Goal: Task Accomplishment & Management: Complete application form

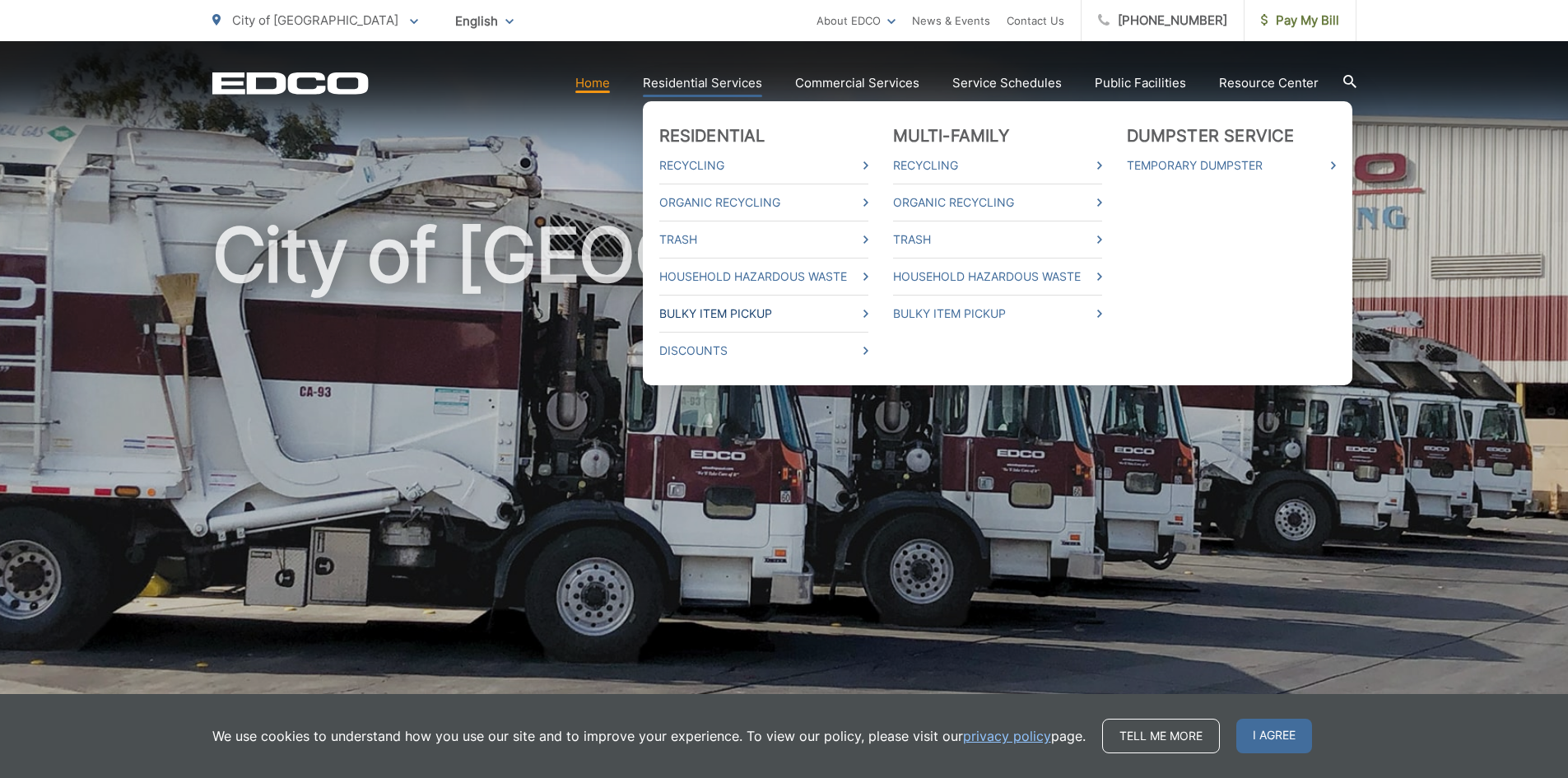
click at [748, 311] on link "Bulky Item Pickup" at bounding box center [764, 313] width 209 height 19
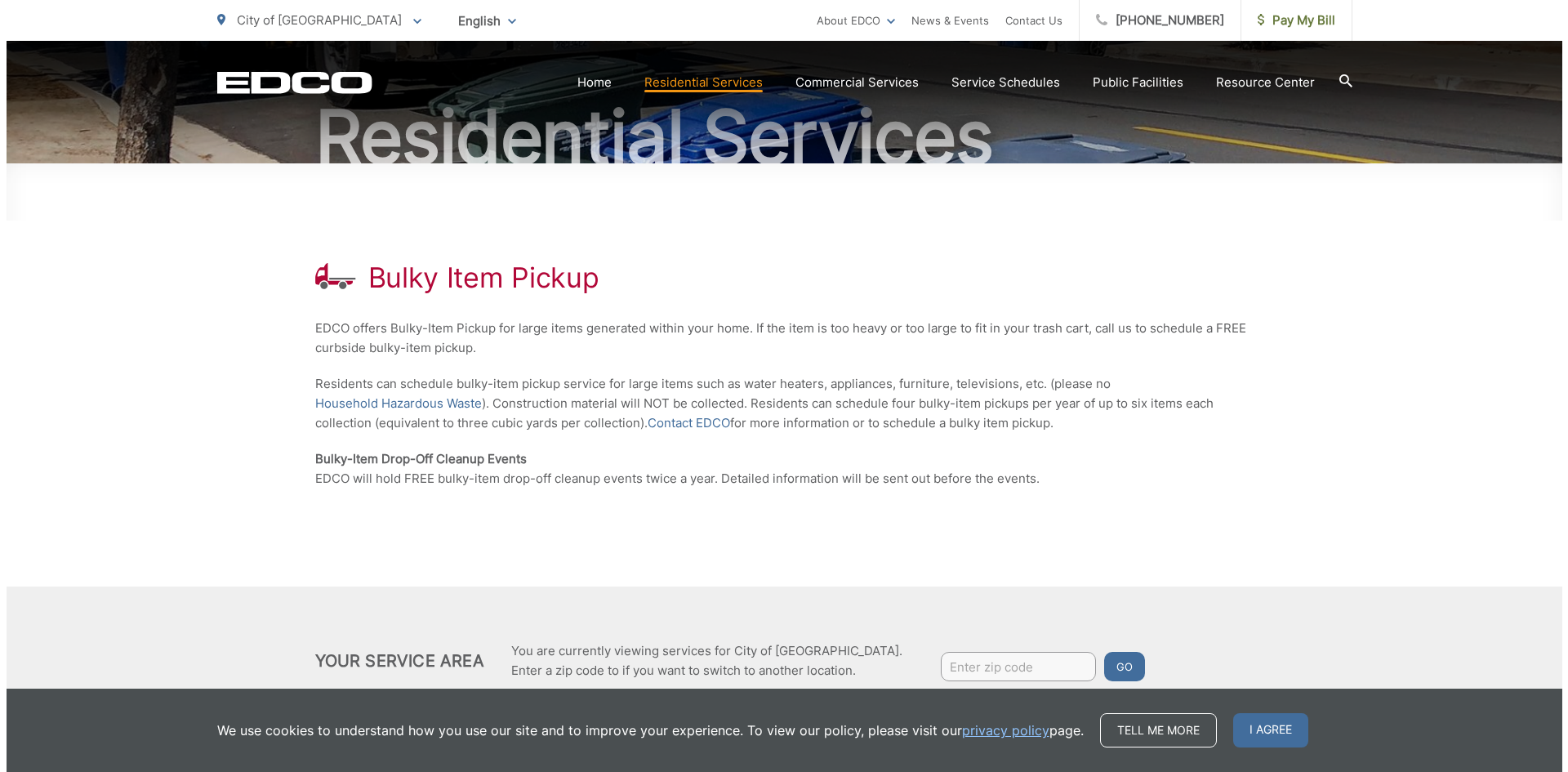
scroll to position [227, 0]
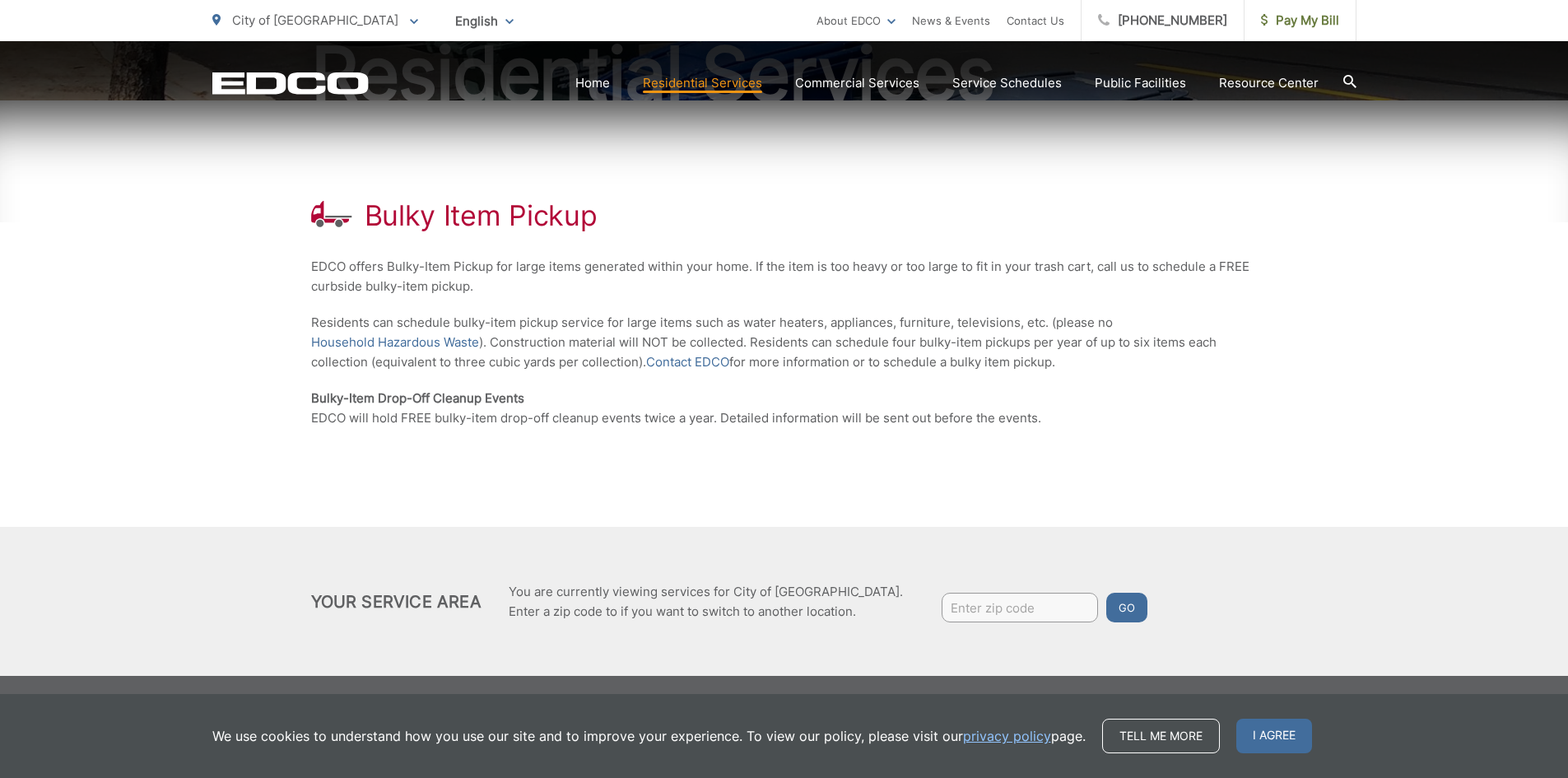
click at [941, 602] on input "Enter zip code" at bounding box center [1020, 607] width 157 height 29
type input "92020"
click at [1107, 600] on button "Go" at bounding box center [1127, 607] width 41 height 29
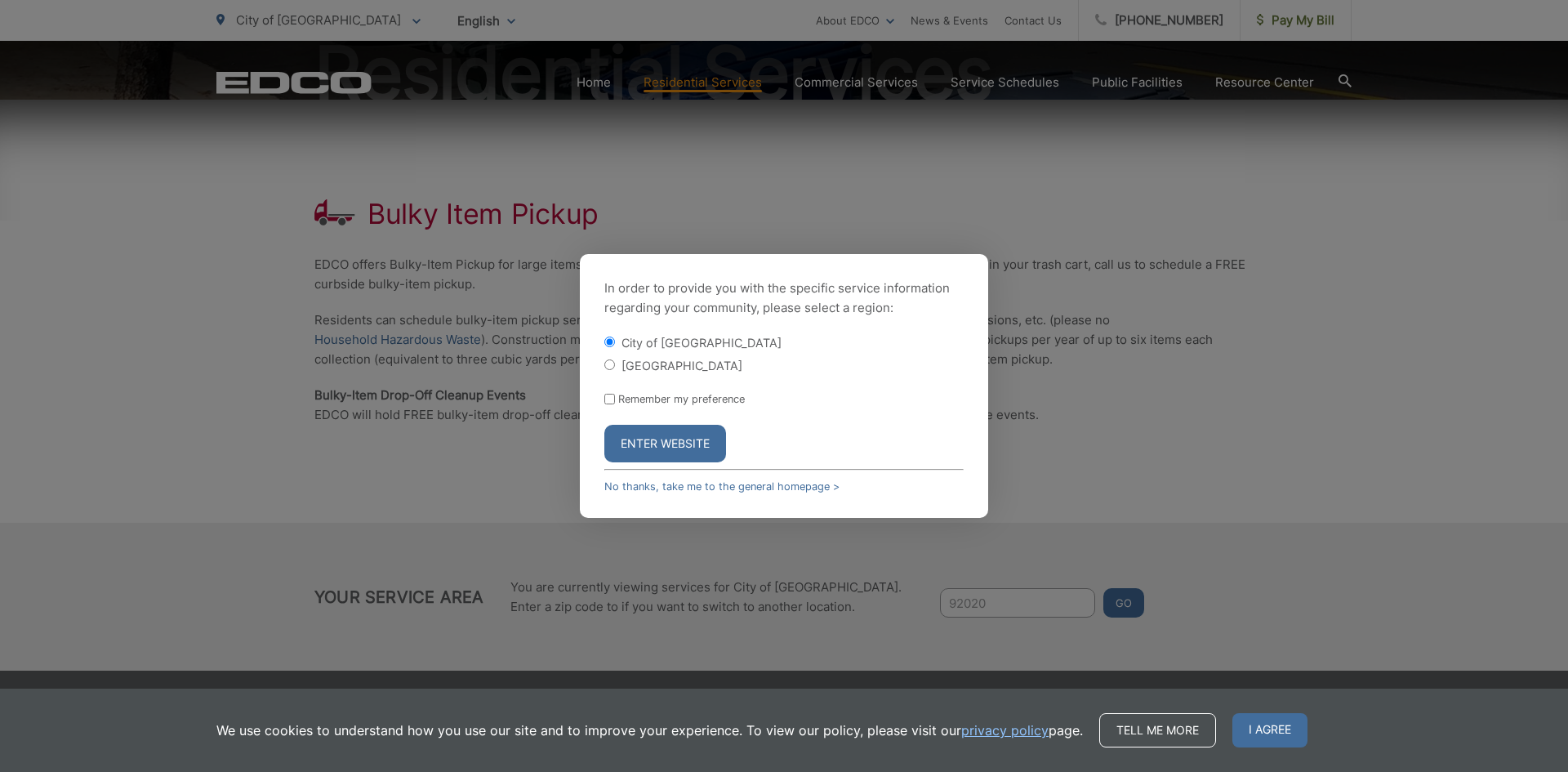
click at [667, 444] on button "Enter Website" at bounding box center [665, 443] width 122 height 38
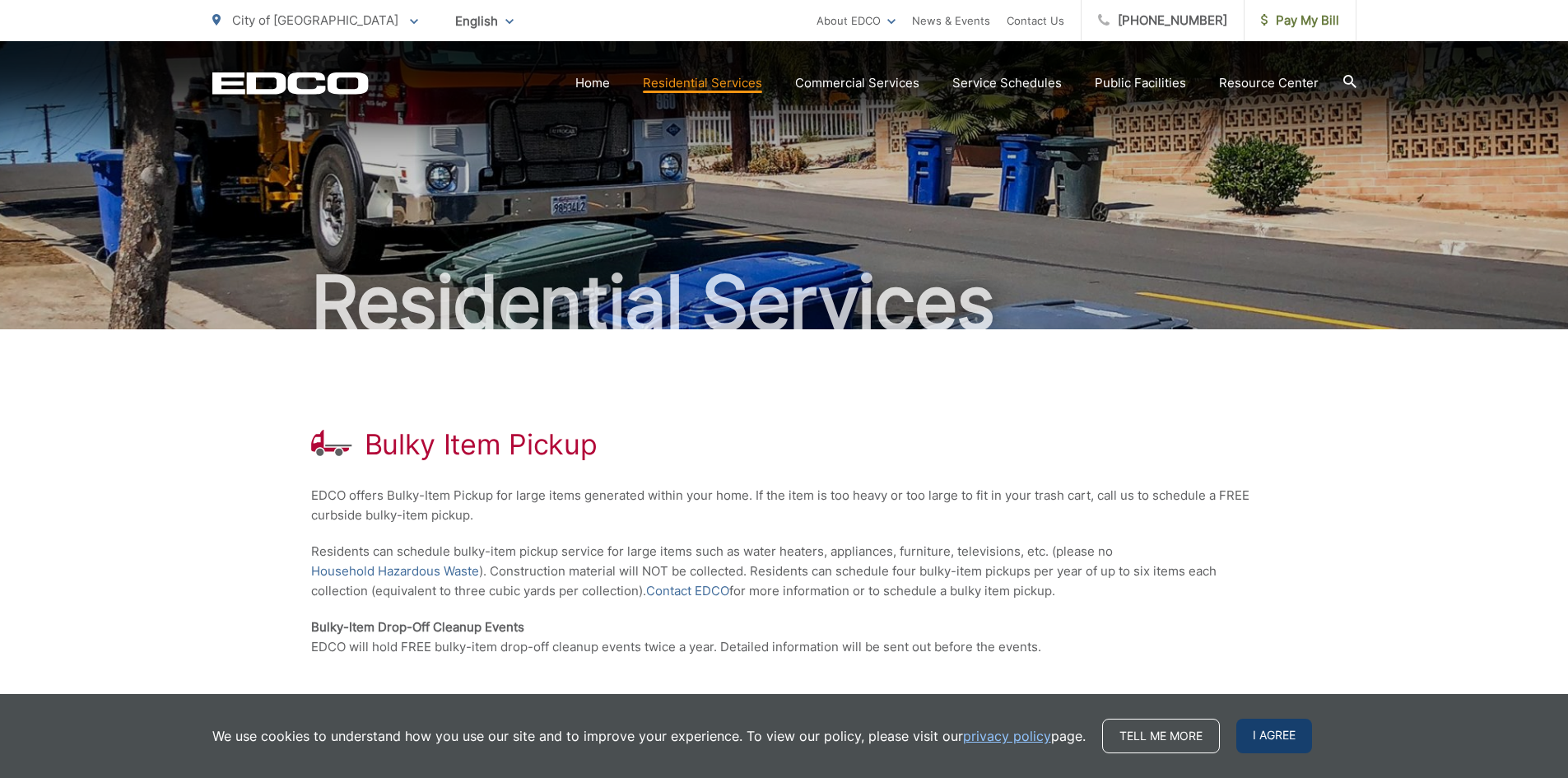
click at [1274, 730] on span "I agree" at bounding box center [1274, 735] width 76 height 35
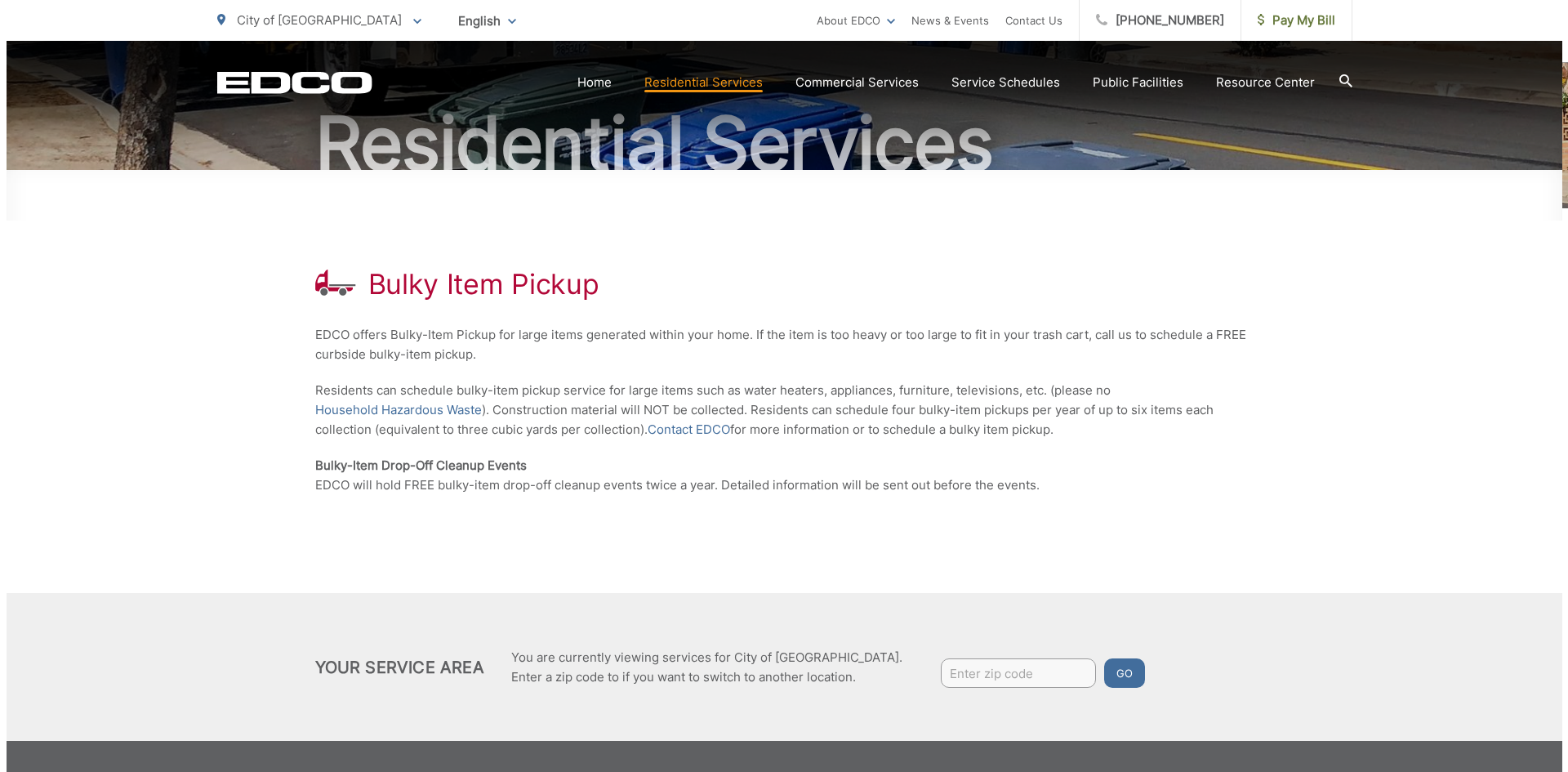
scroll to position [163, 0]
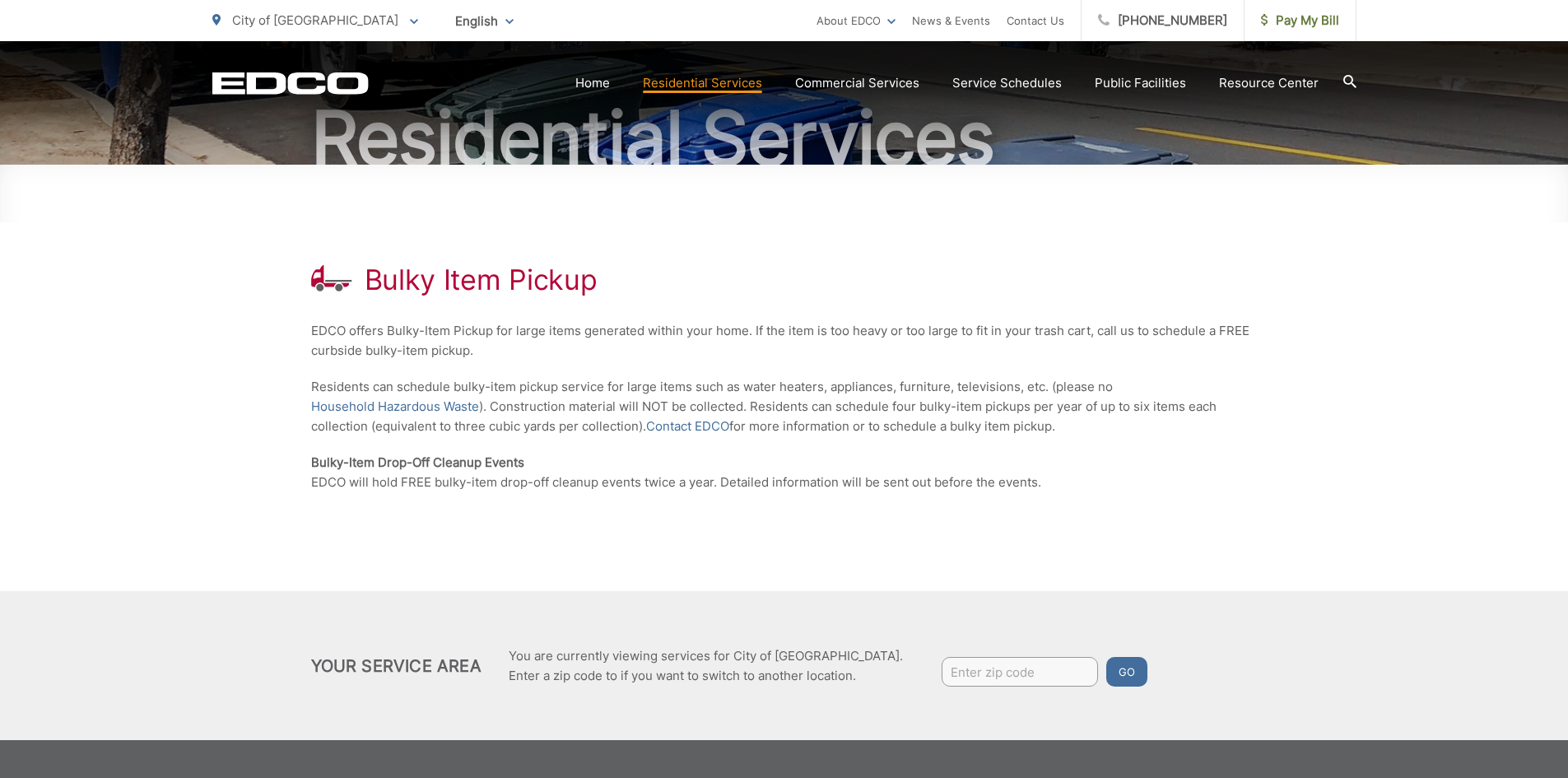
click at [944, 672] on input "Enter zip code" at bounding box center [1020, 671] width 157 height 29
type input "92020"
click at [1107, 669] on button "Go" at bounding box center [1127, 671] width 41 height 29
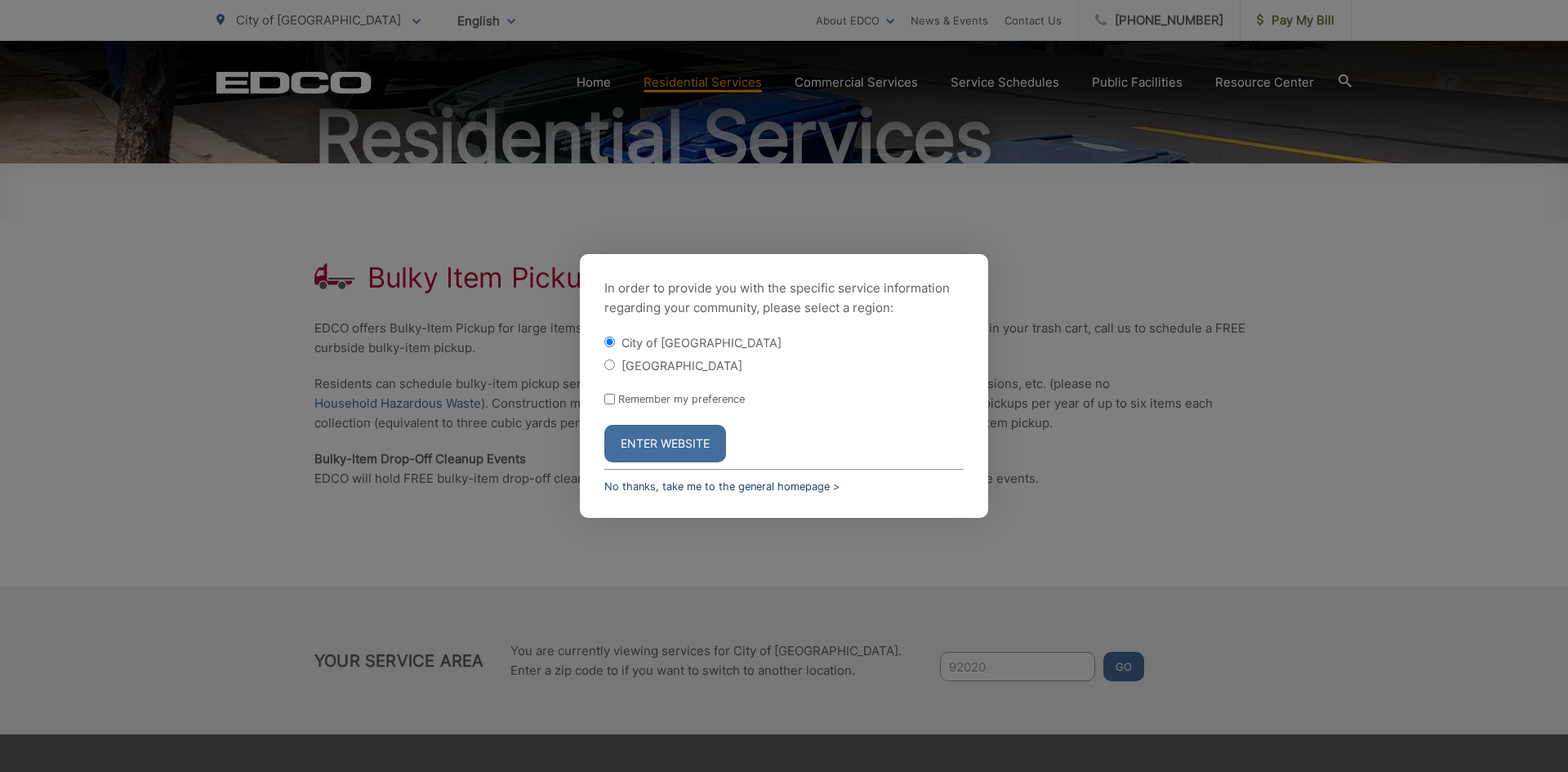
click at [685, 488] on link "No thanks, take me to the general homepage >" at bounding box center [722, 486] width 236 height 13
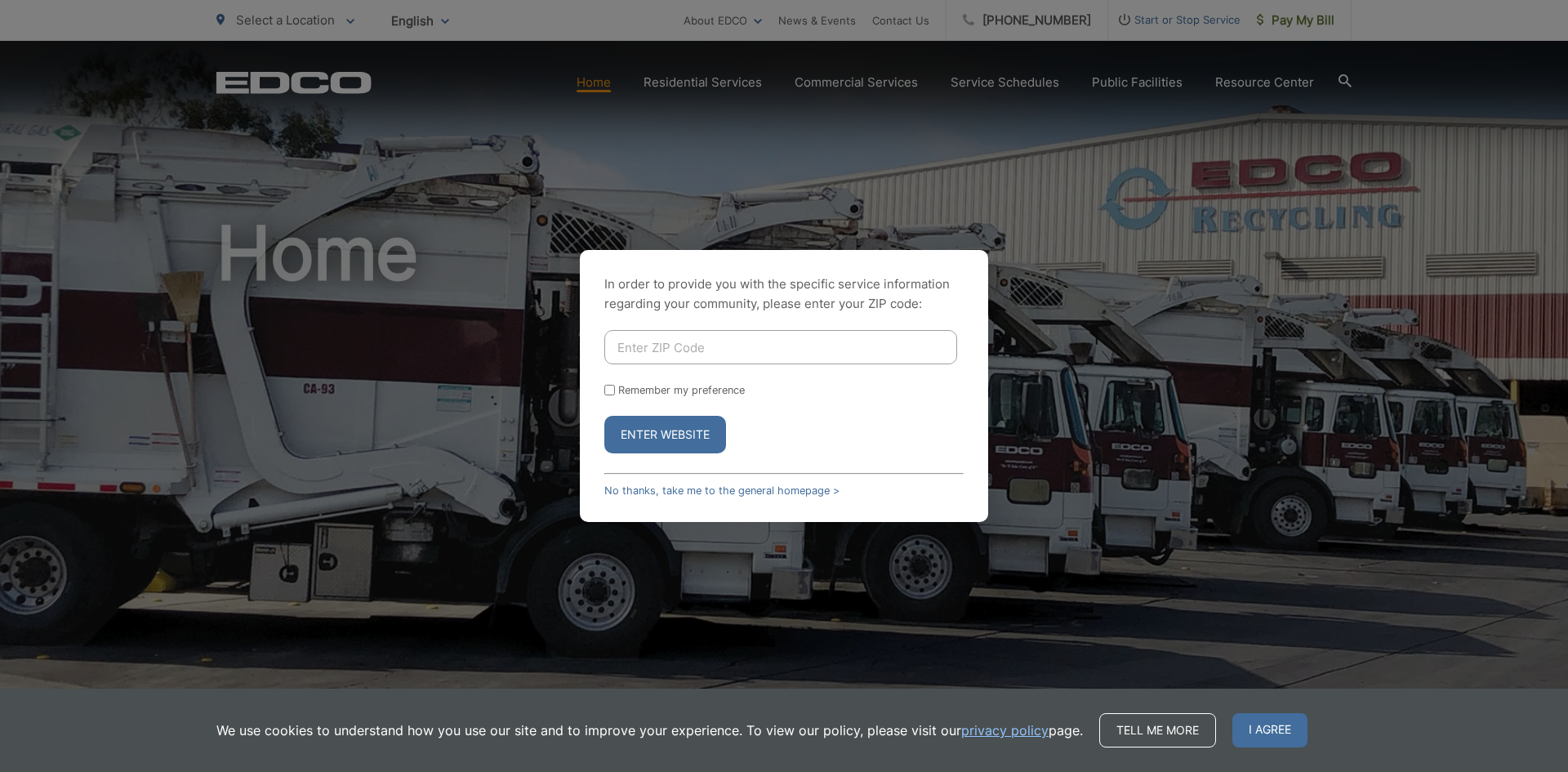
click at [650, 343] on input "Enter ZIP Code" at bounding box center [780, 347] width 353 height 34
type input "92020"
click at [665, 445] on button "Enter Website" at bounding box center [665, 434] width 122 height 38
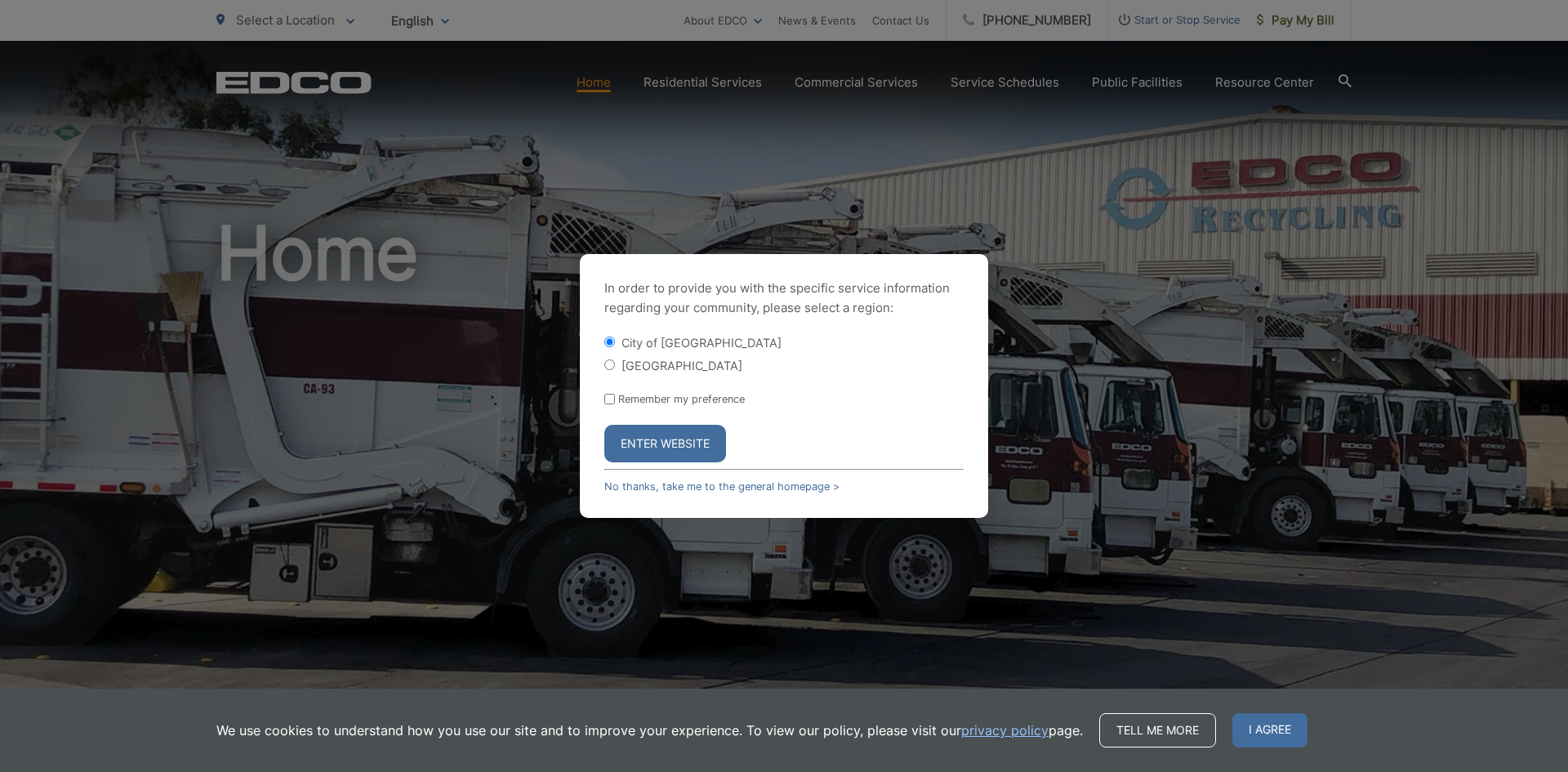
click at [663, 443] on button "Enter Website" at bounding box center [665, 443] width 122 height 38
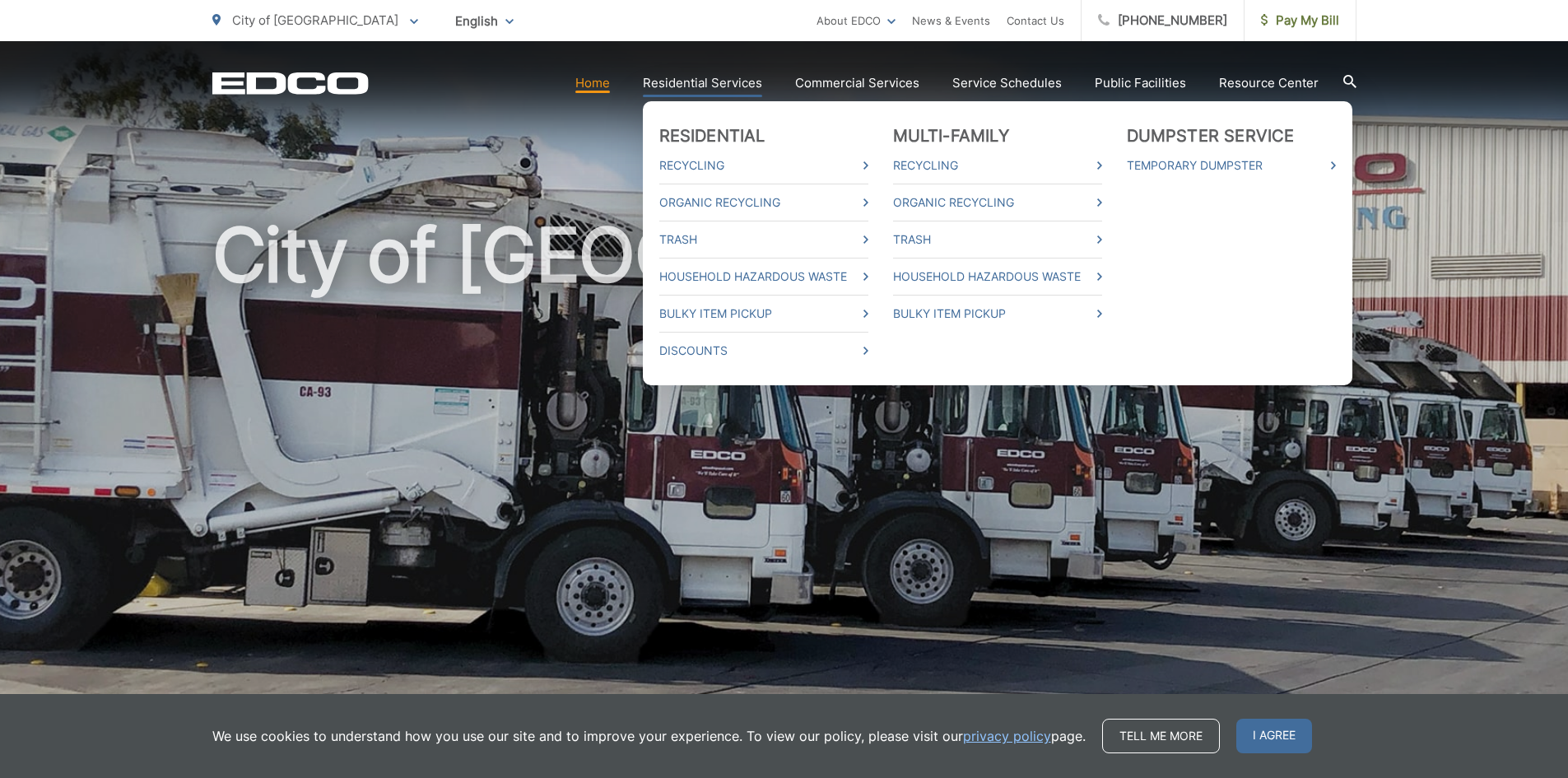
click at [720, 82] on link "Residential Services" at bounding box center [702, 83] width 120 height 19
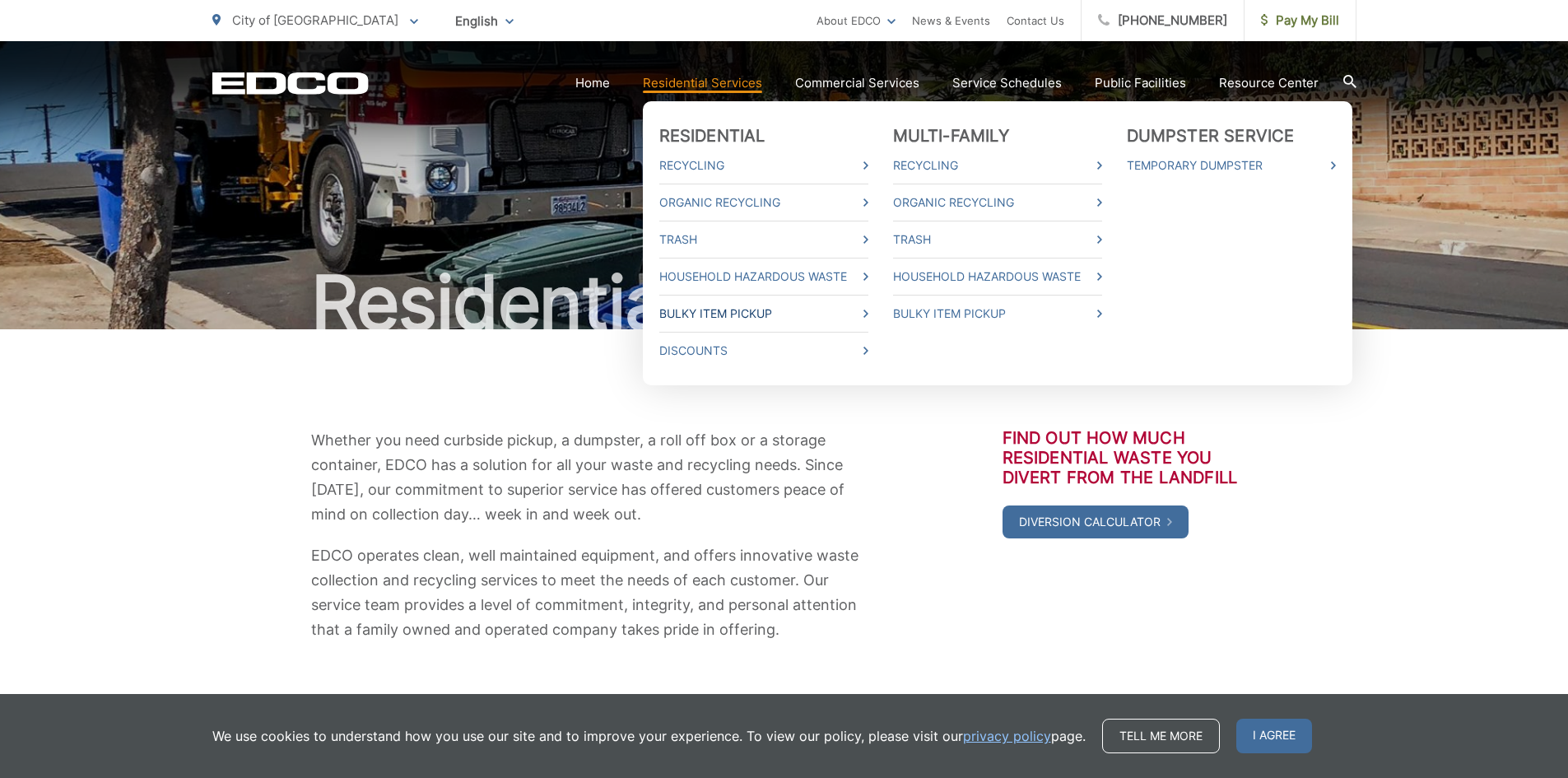
click at [700, 315] on link "Bulky Item Pickup" at bounding box center [764, 313] width 209 height 19
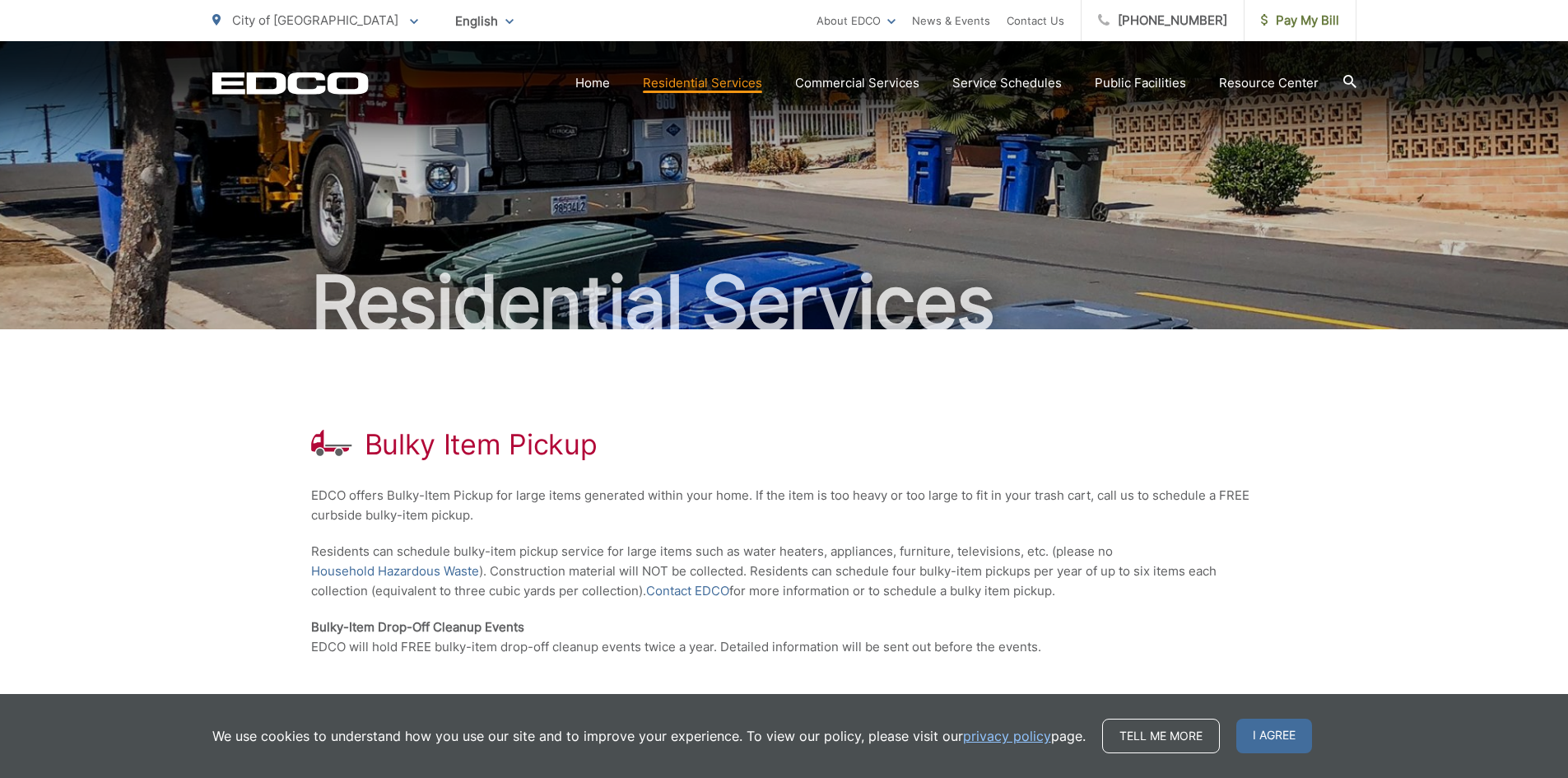
scroll to position [83, 0]
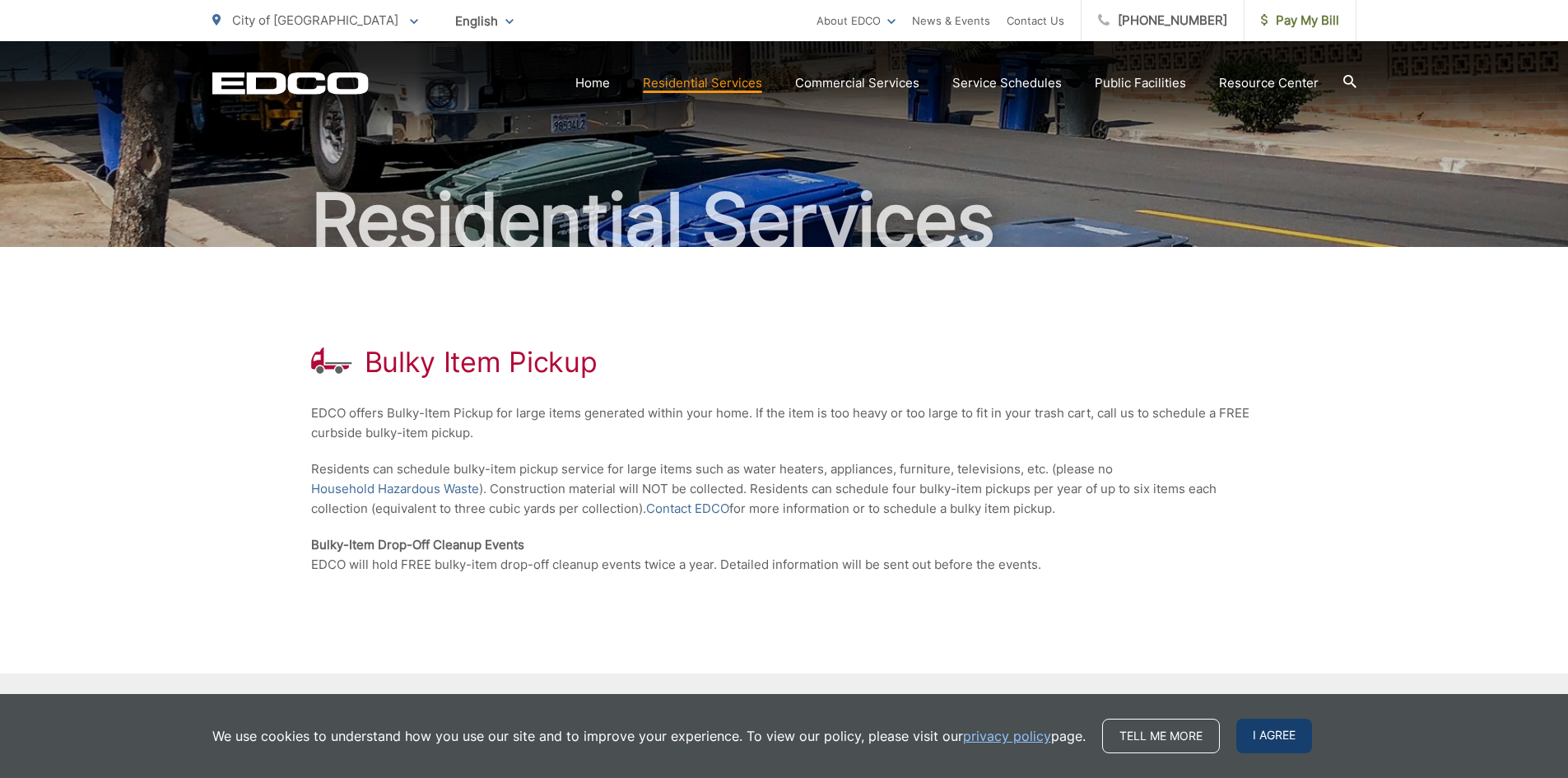
click at [1265, 735] on span "I agree" at bounding box center [1274, 735] width 76 height 35
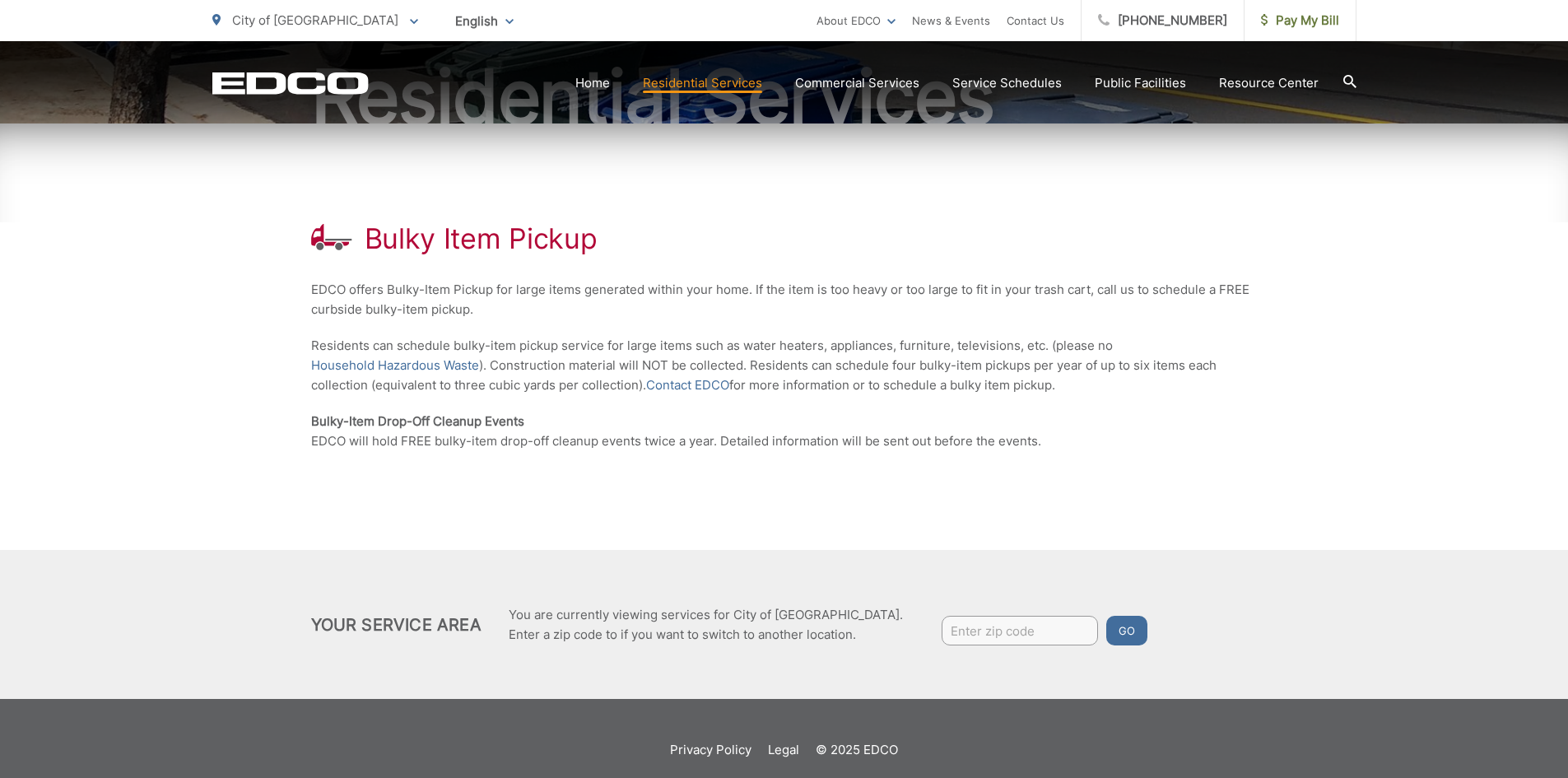
scroll to position [229, 0]
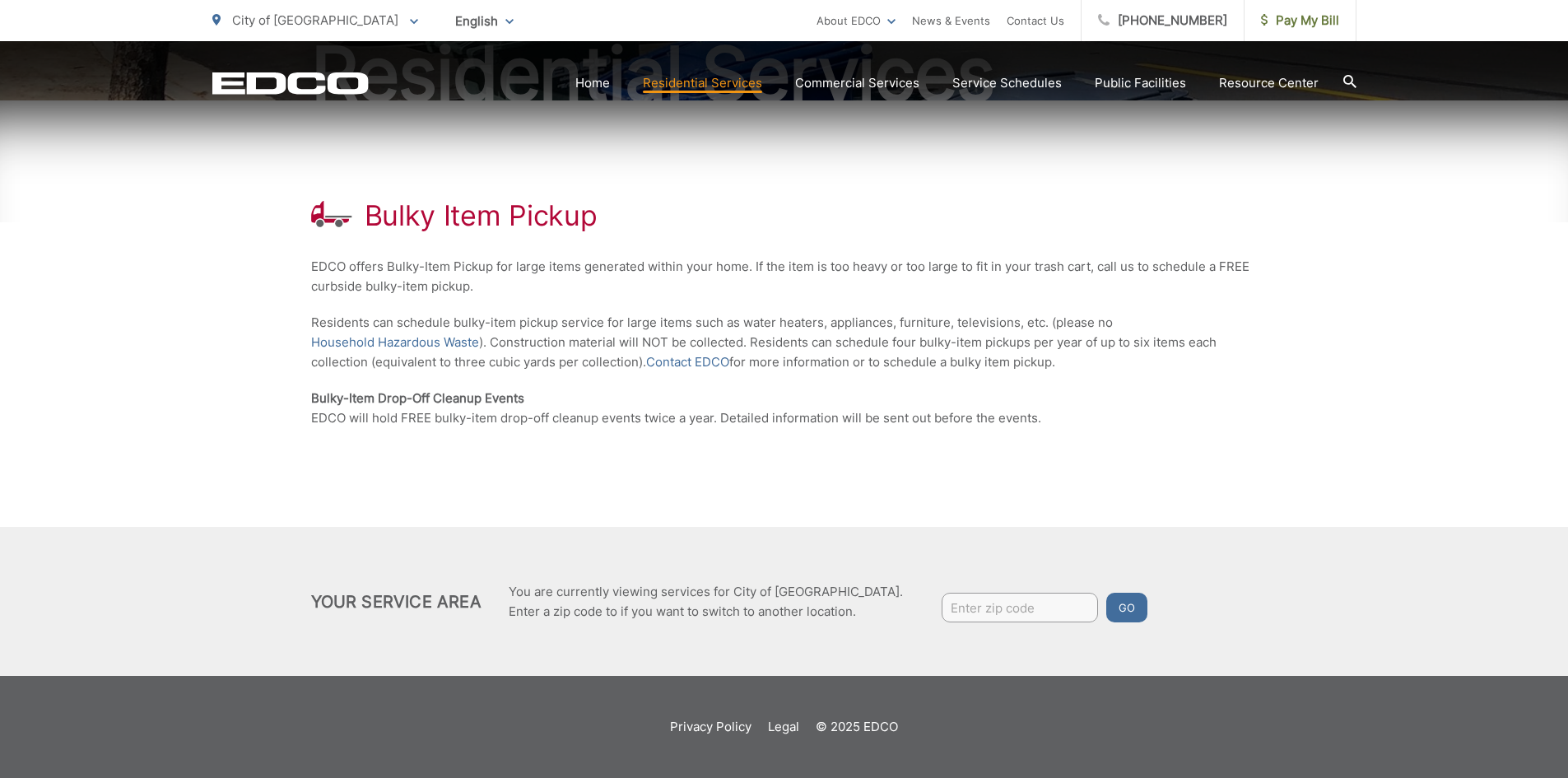
click at [941, 609] on input "Enter zip code" at bounding box center [1020, 607] width 157 height 29
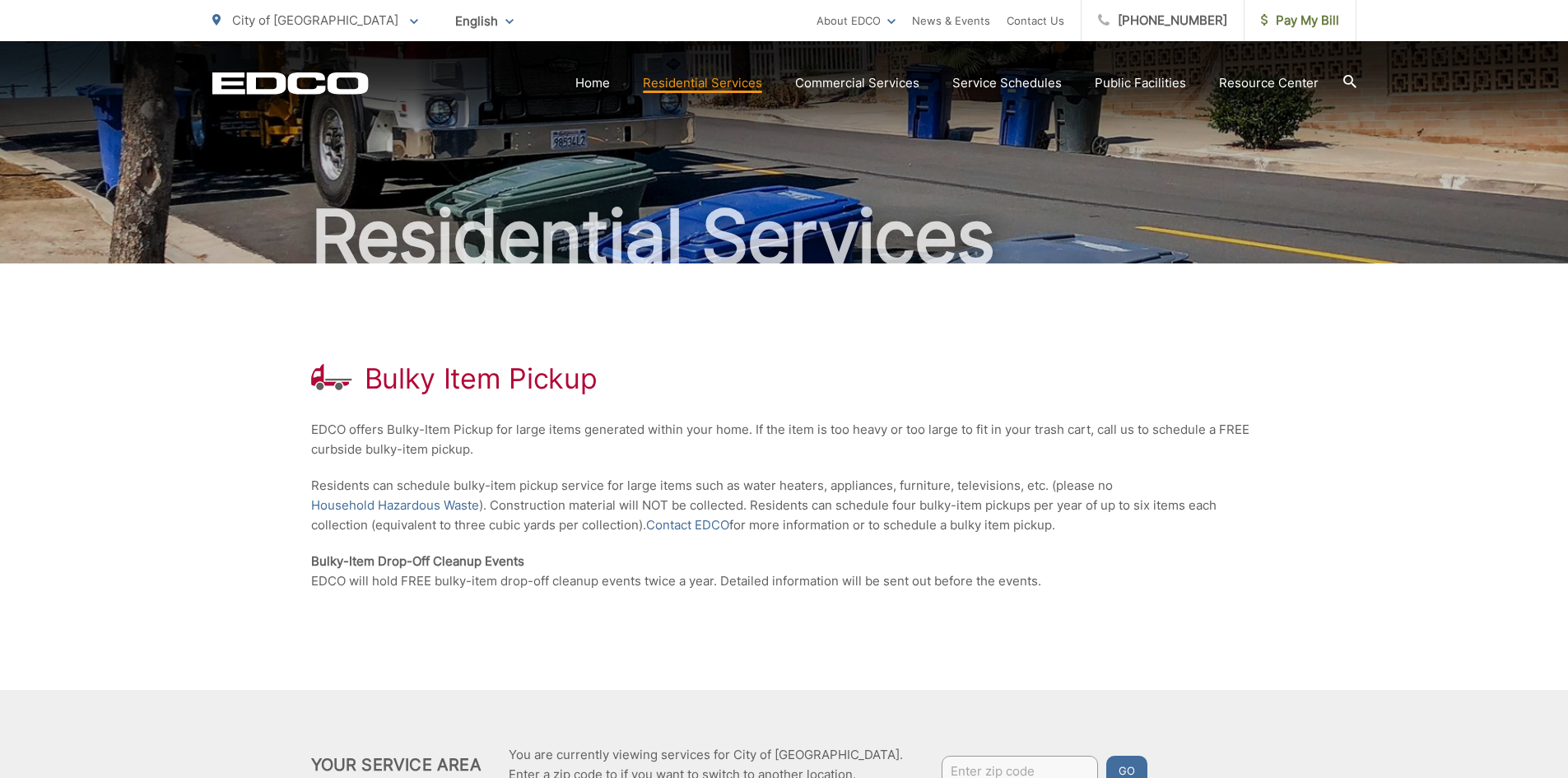
scroll to position [64, 0]
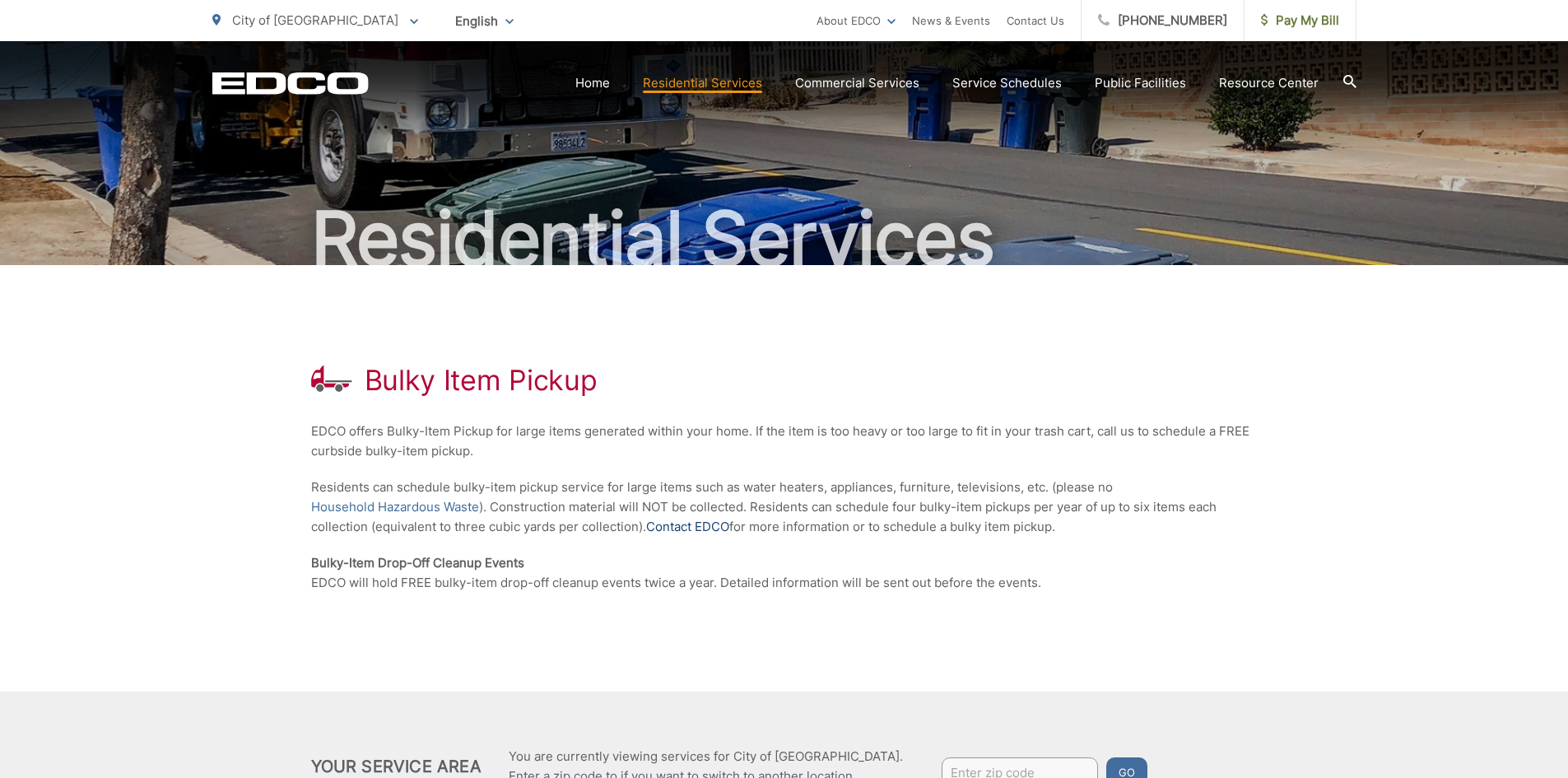
click at [701, 523] on link "Contact EDCO" at bounding box center [687, 526] width 83 height 19
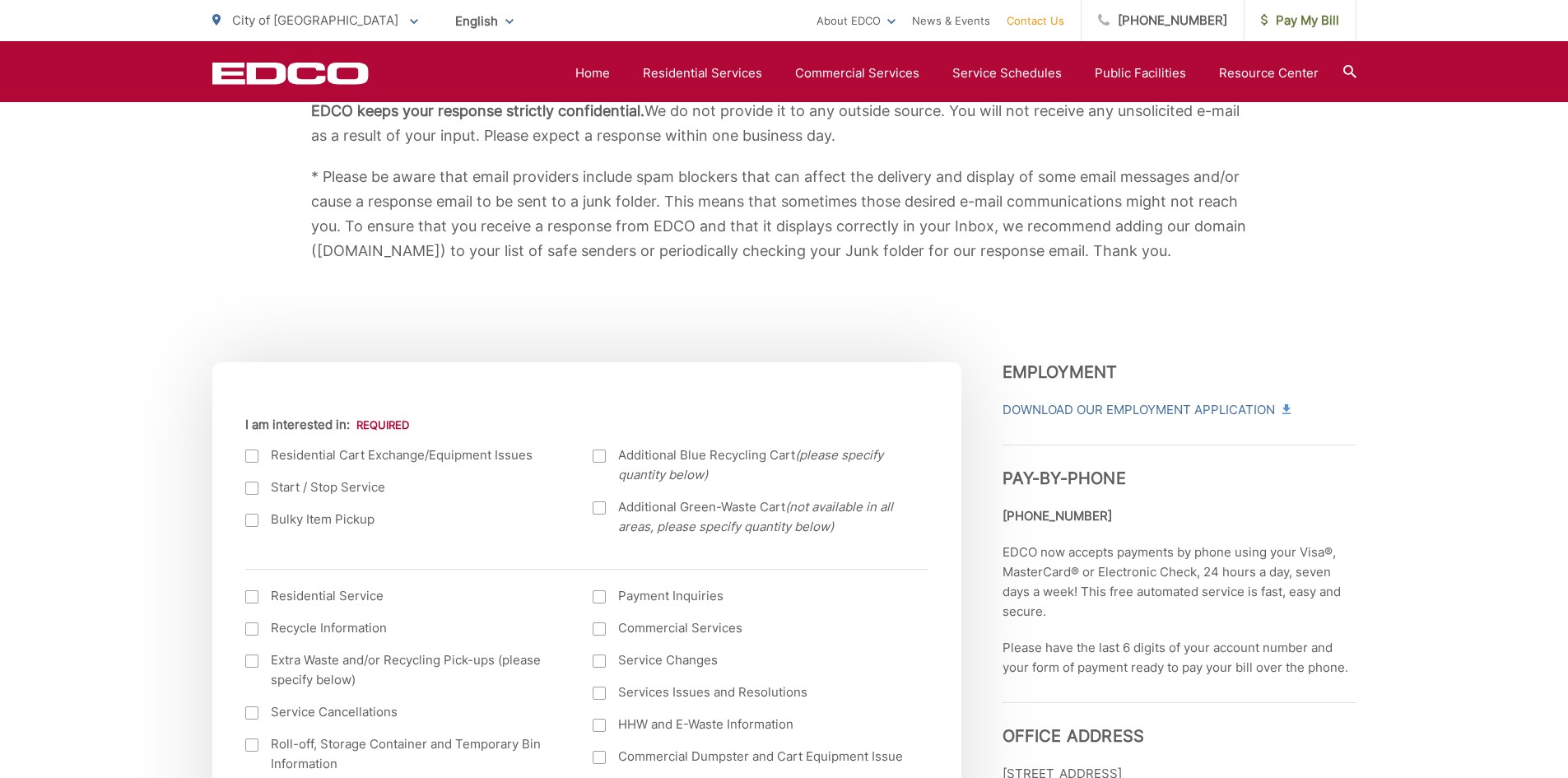
scroll to position [412, 0]
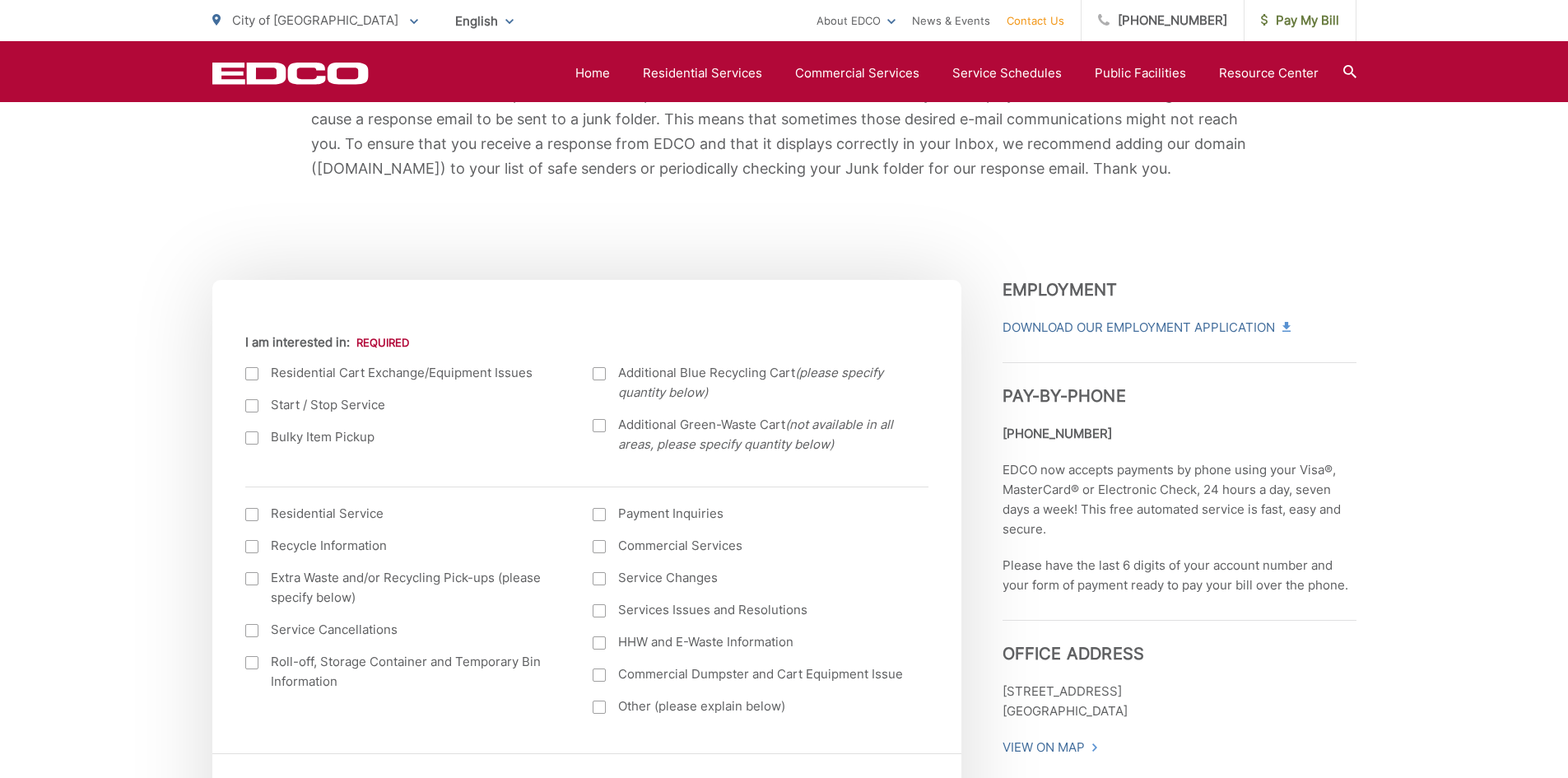
click at [255, 440] on div at bounding box center [252, 438] width 13 height 13
click at [0, 0] on input "Bulky Item Pickup" at bounding box center [0, 0] width 0 height 0
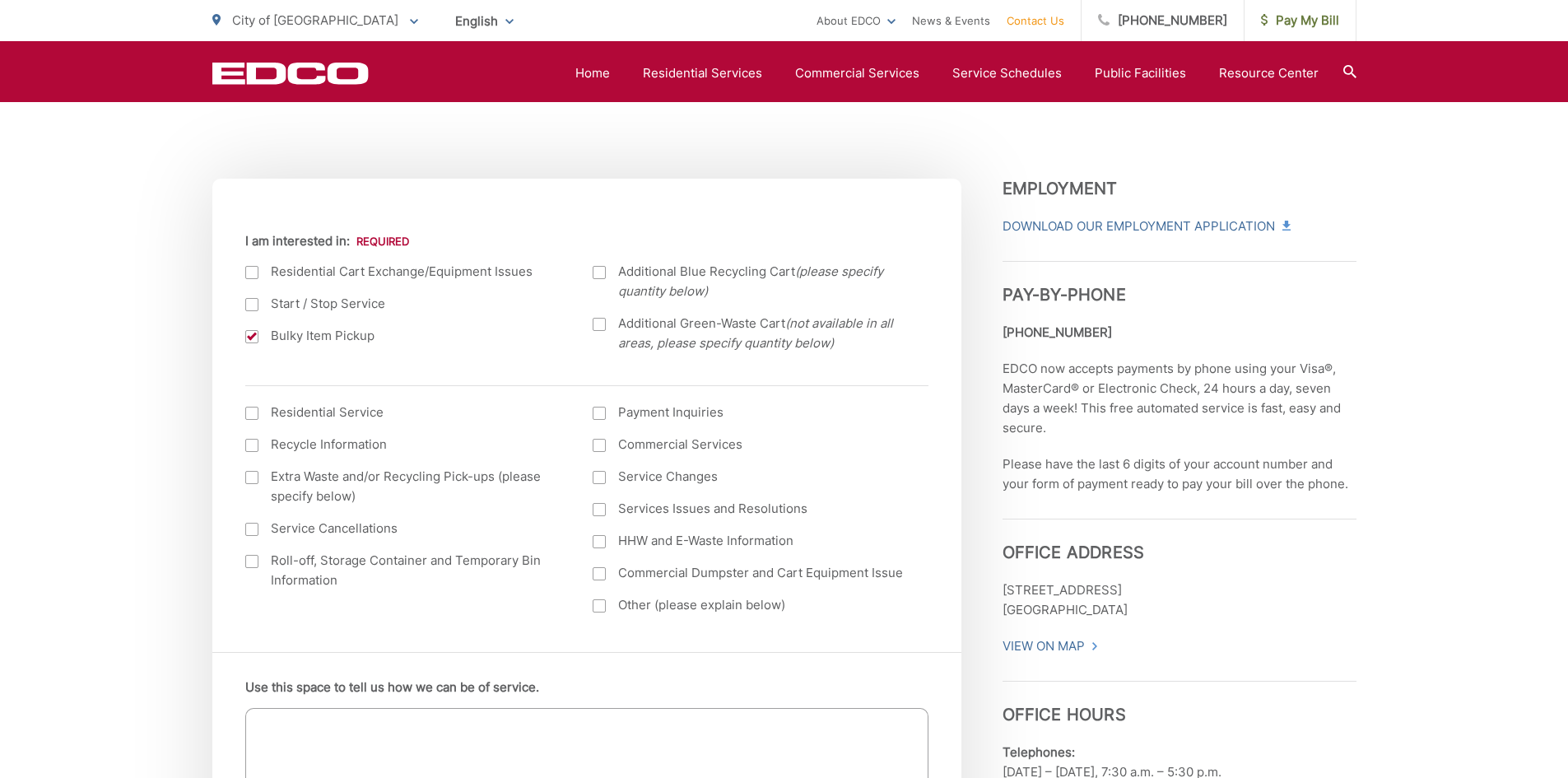
scroll to position [576, 0]
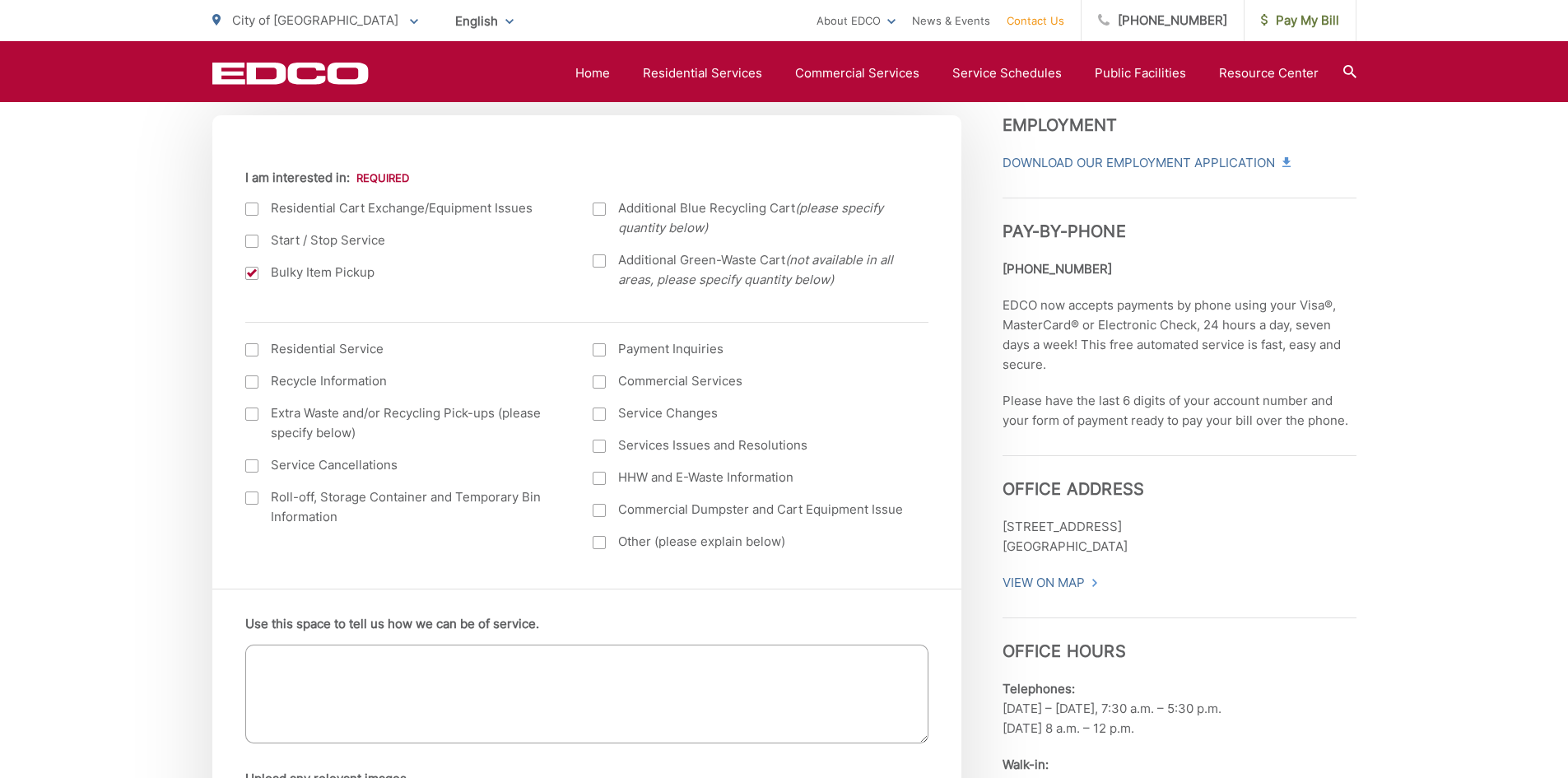
click at [305, 655] on textarea "Use this space to tell us how we can be of service." at bounding box center [586, 693] width 683 height 99
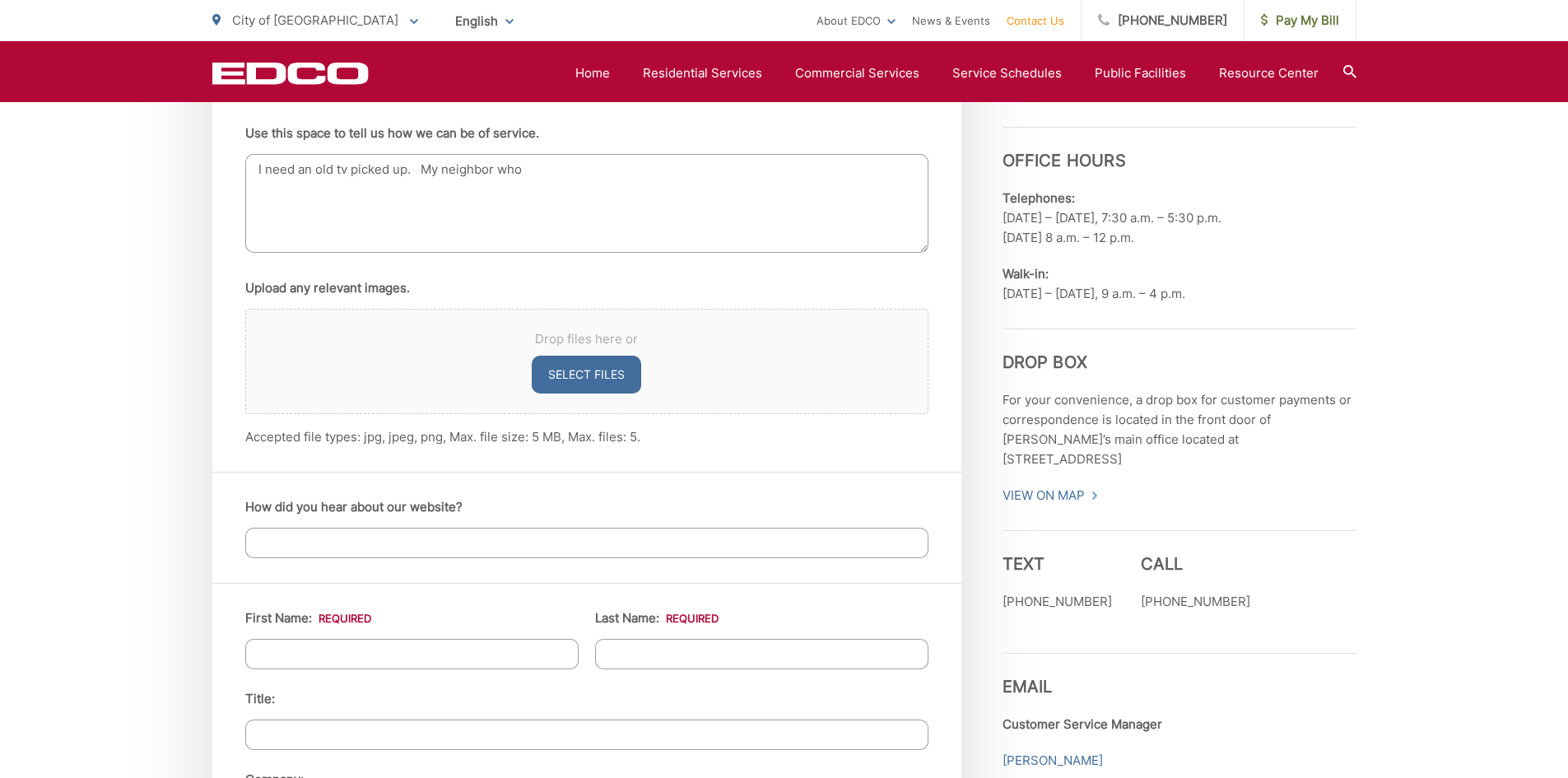
scroll to position [988, 0]
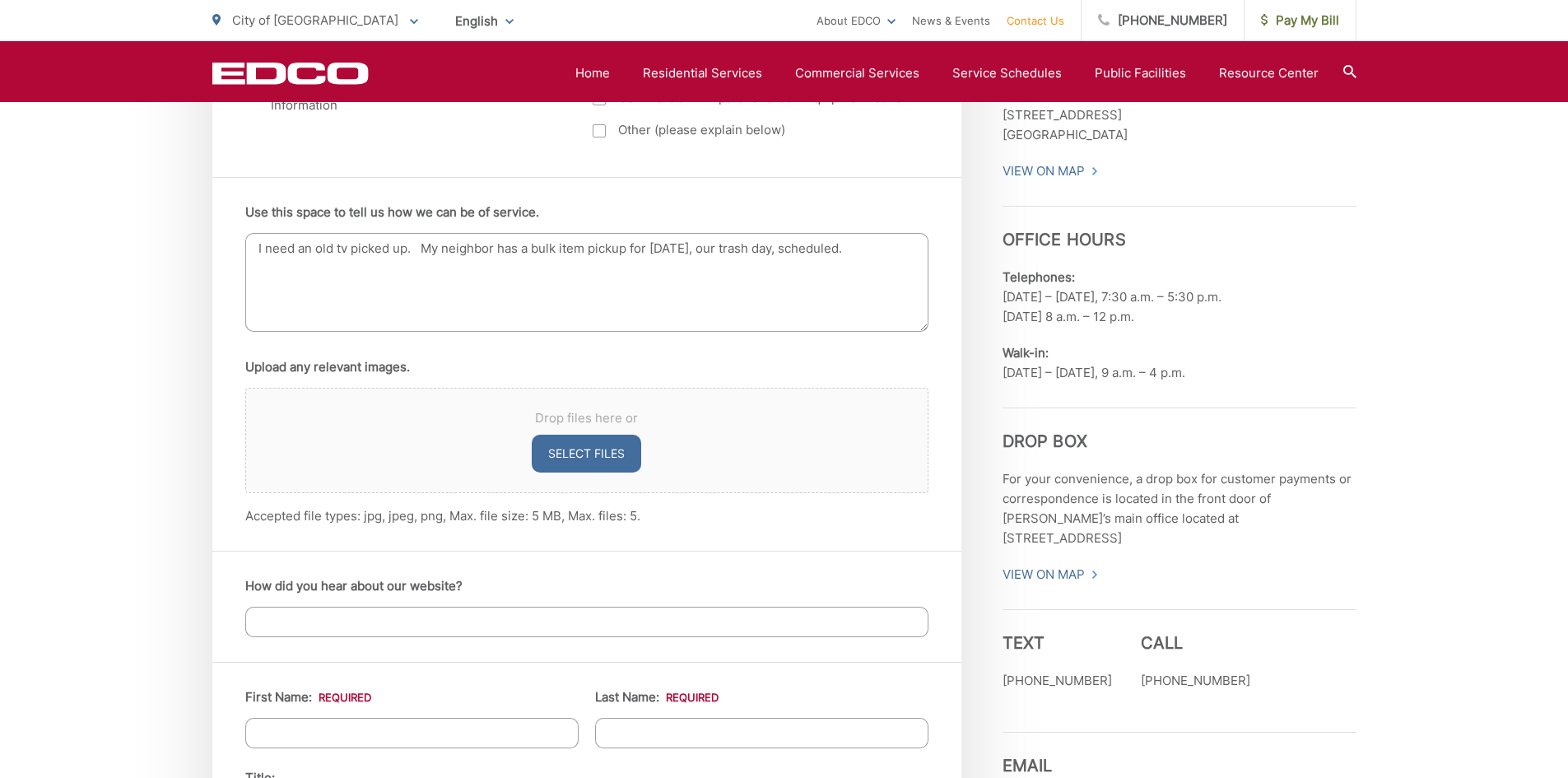
click at [728, 247] on textarea "I need an old tv picked up. My neighbor has a bulk item pickup for [DATE], our …" at bounding box center [586, 282] width 683 height 99
click at [348, 260] on textarea "I need an old tv picked up. My neighbor has a bulk item pickup for [DATE] I bel…" at bounding box center [586, 282] width 683 height 99
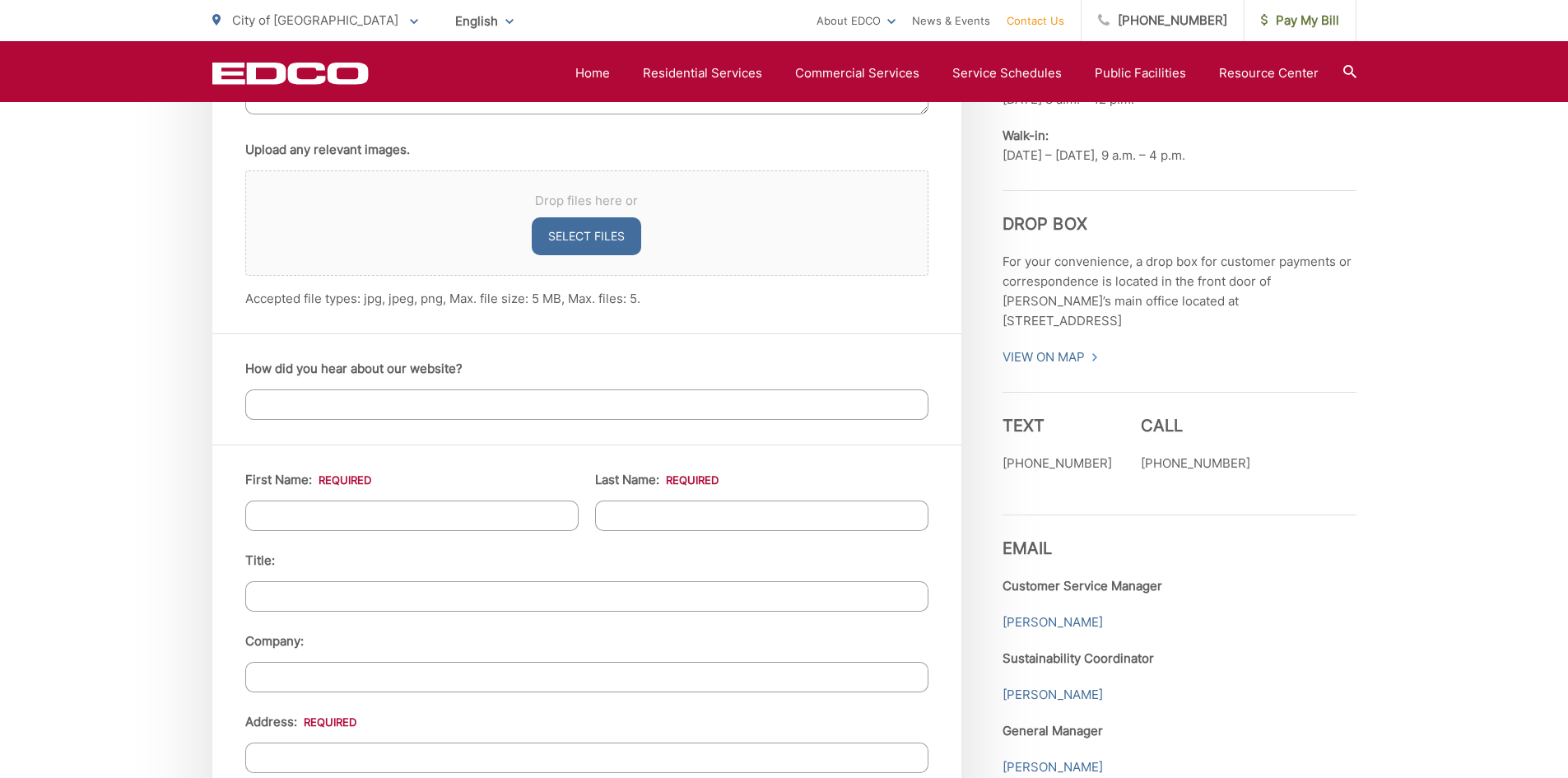
scroll to position [1234, 0]
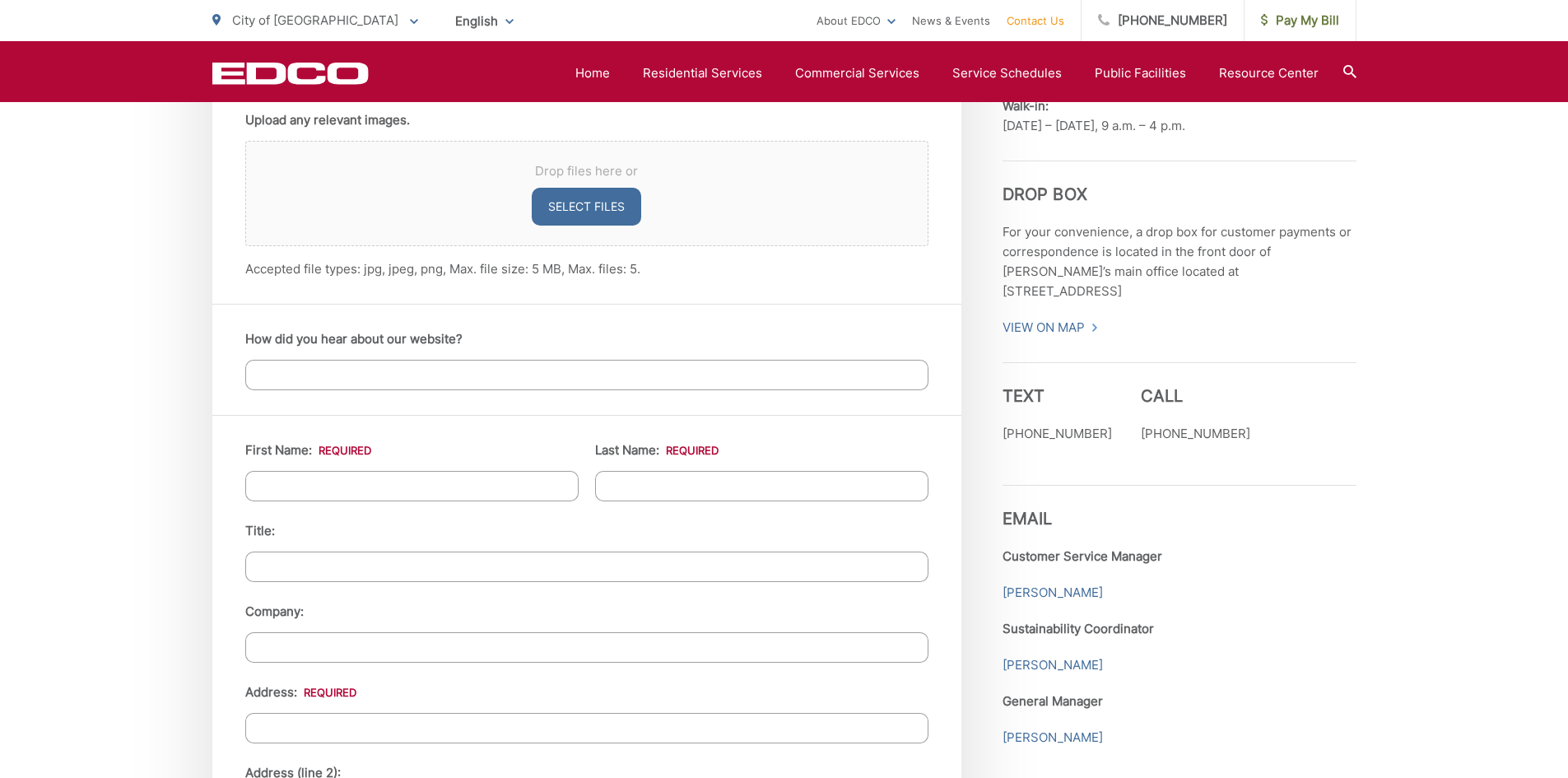
type textarea "I need an old tv picked up. My neighbor has a bulk item pickup for [DATE] I bel…"
click at [349, 481] on input "First Name: *" at bounding box center [412, 486] width 333 height 30
type input "[PERSON_NAME]"
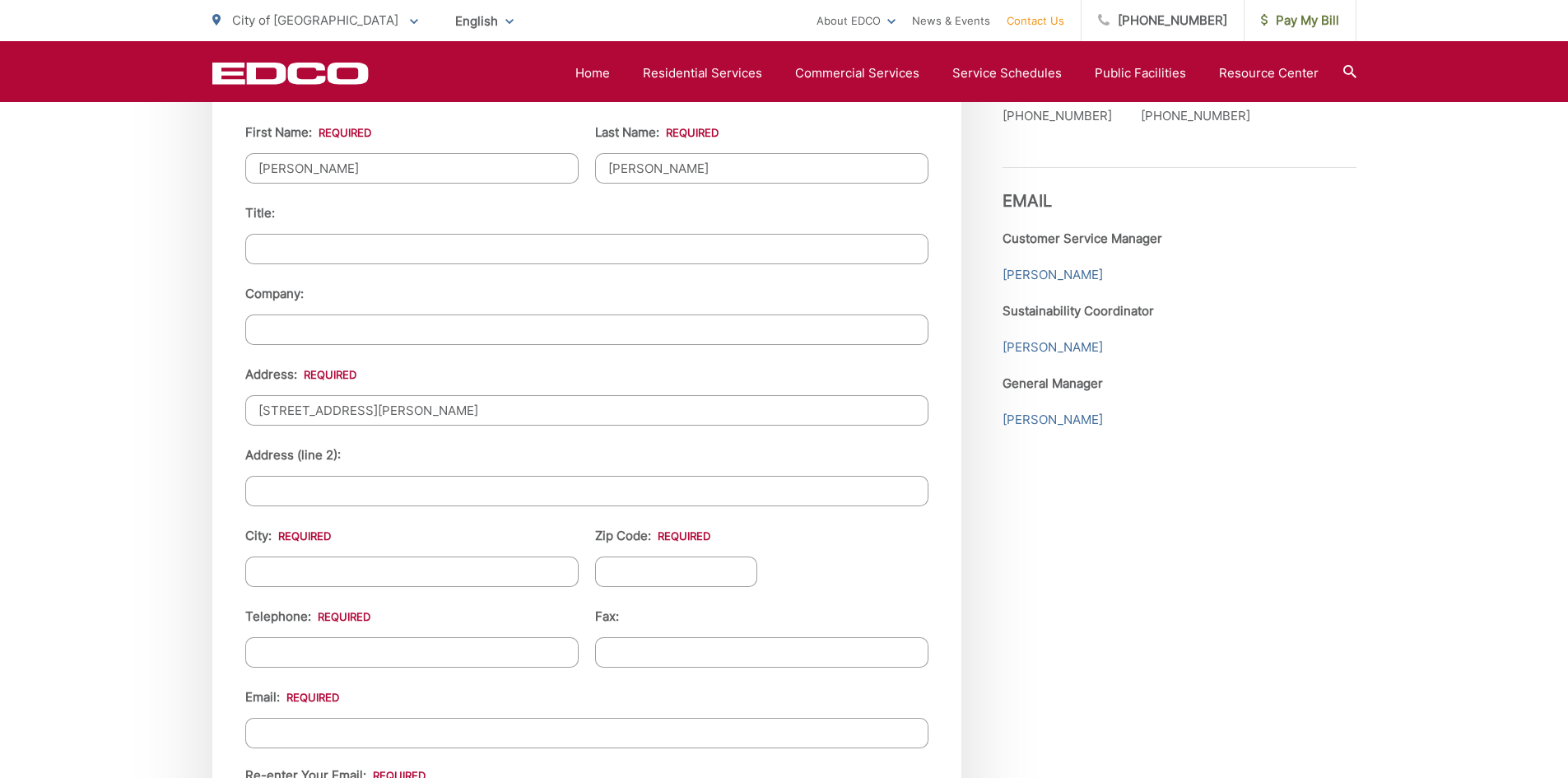
scroll to position [1564, 0]
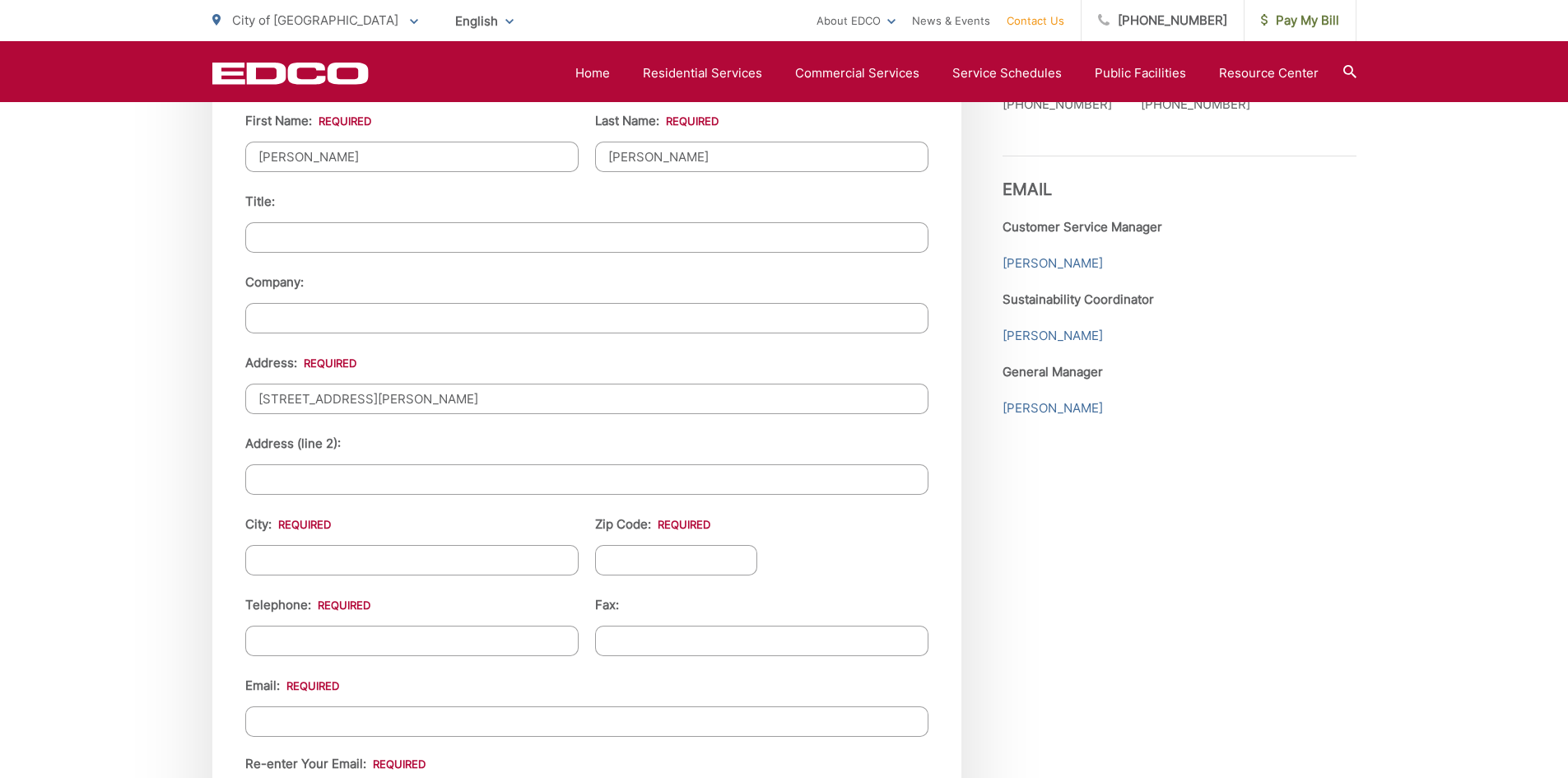
type input "1024 Wilson Ave"
click at [310, 557] on input "City: *" at bounding box center [412, 560] width 333 height 30
type input "El Cajon"
type input "92020"
type input "(619) 398-7465"
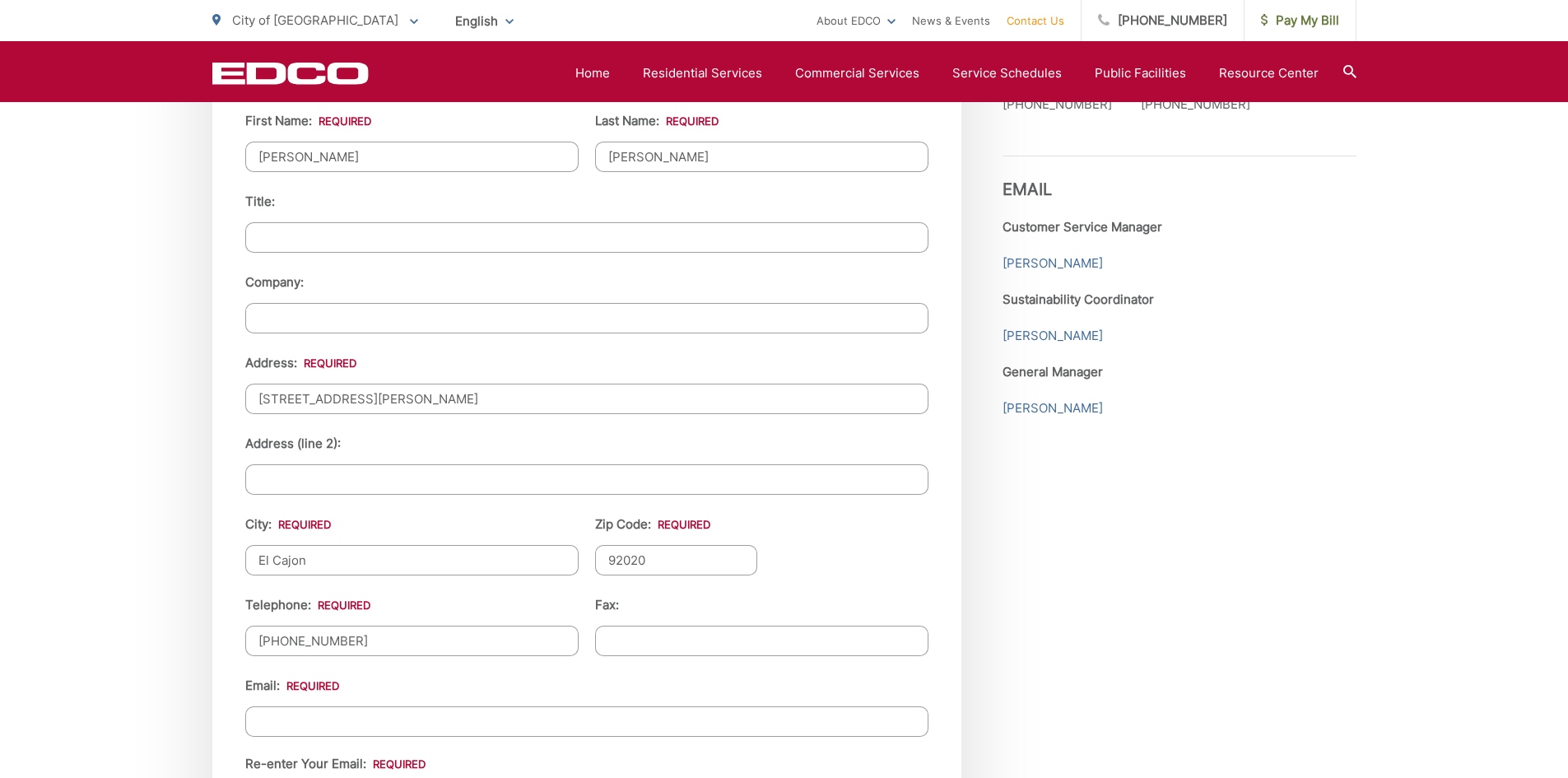
click at [285, 706] on div "Email: Re-enter Your Email:" at bounding box center [586, 744] width 683 height 139
click at [287, 711] on input "Email *" at bounding box center [586, 722] width 683 height 30
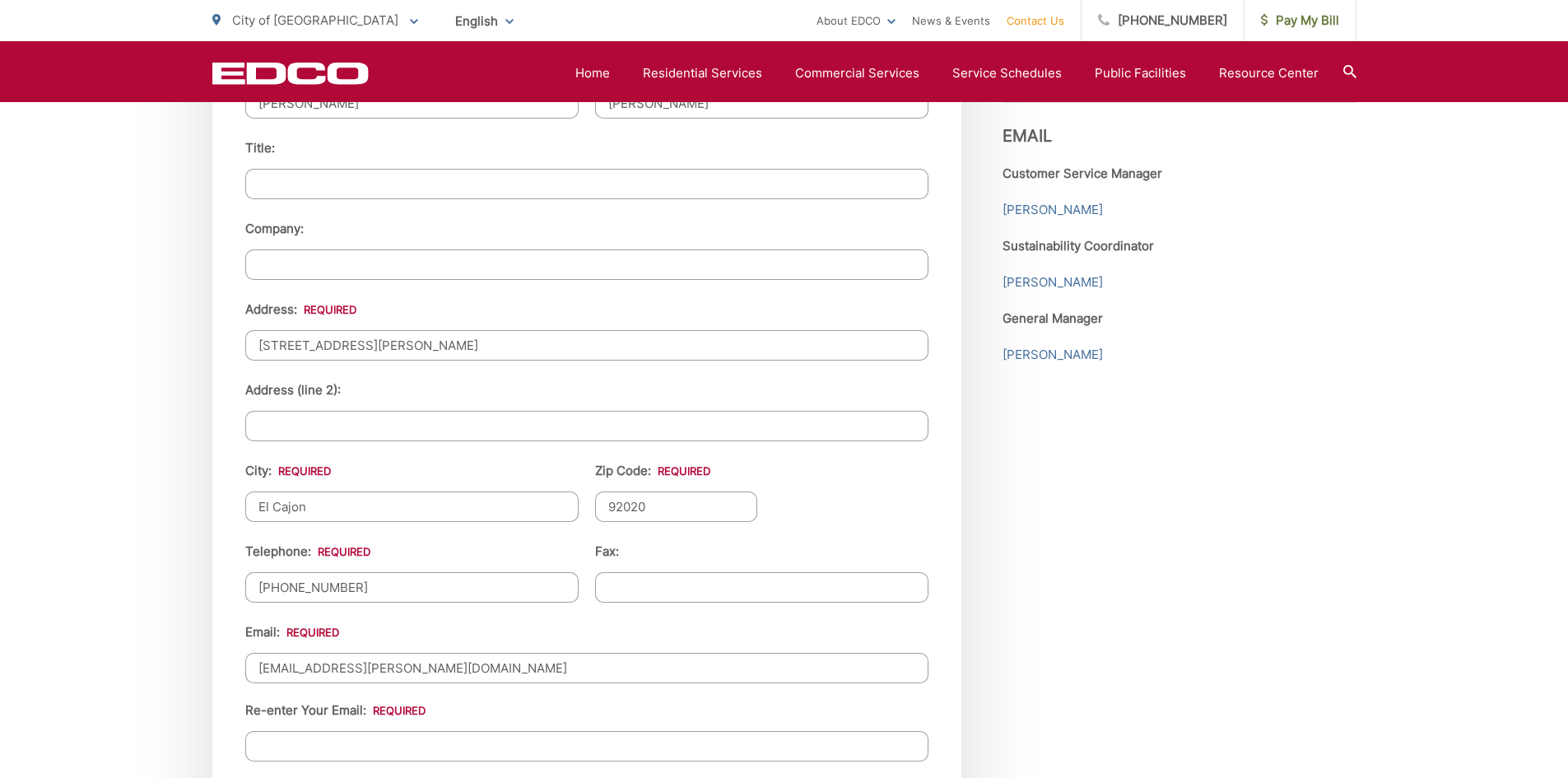
scroll to position [1646, 0]
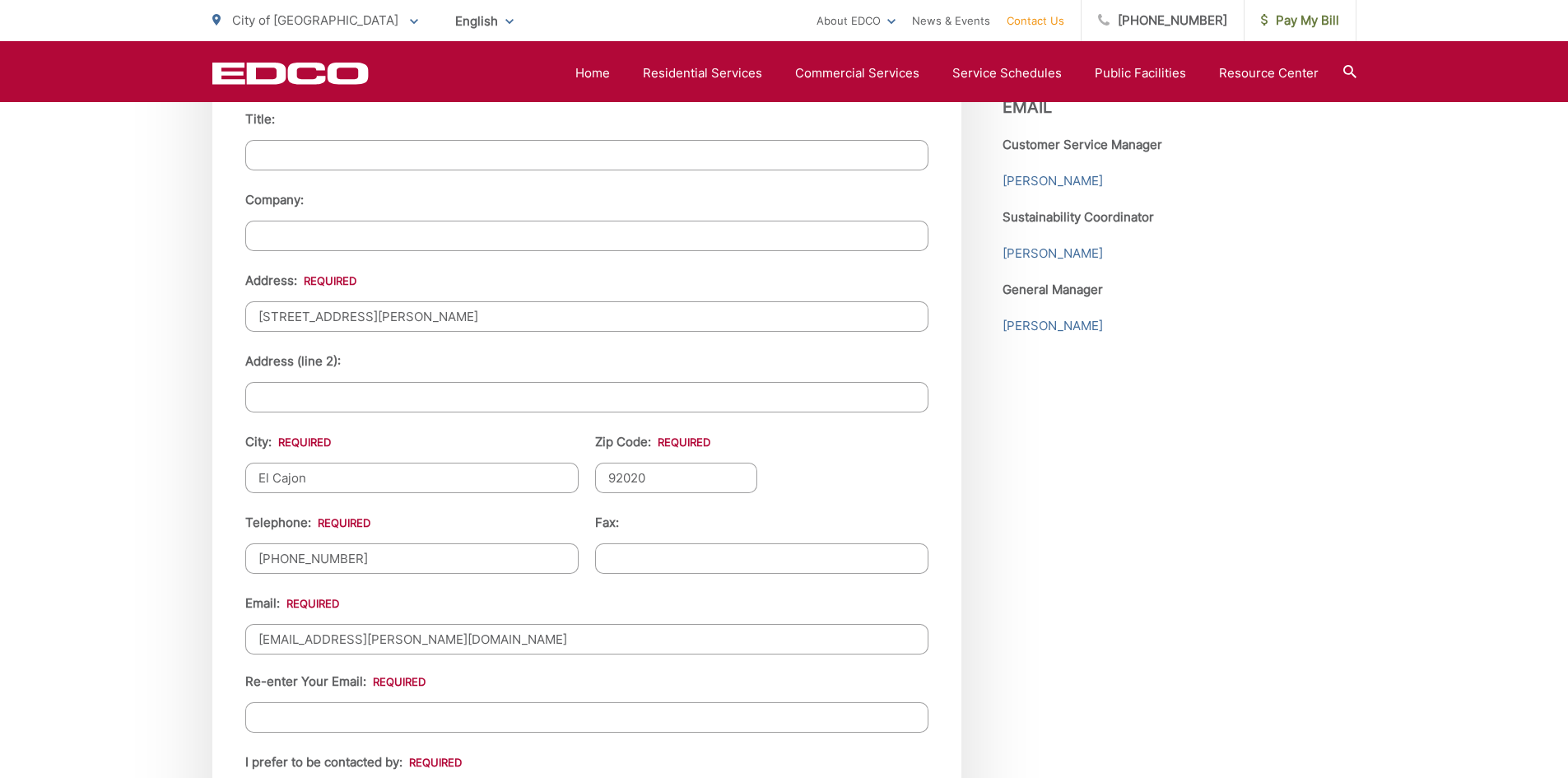
type input "andashe25@cox.net"
click at [381, 710] on input "Re-enter Your Email:" at bounding box center [586, 717] width 683 height 30
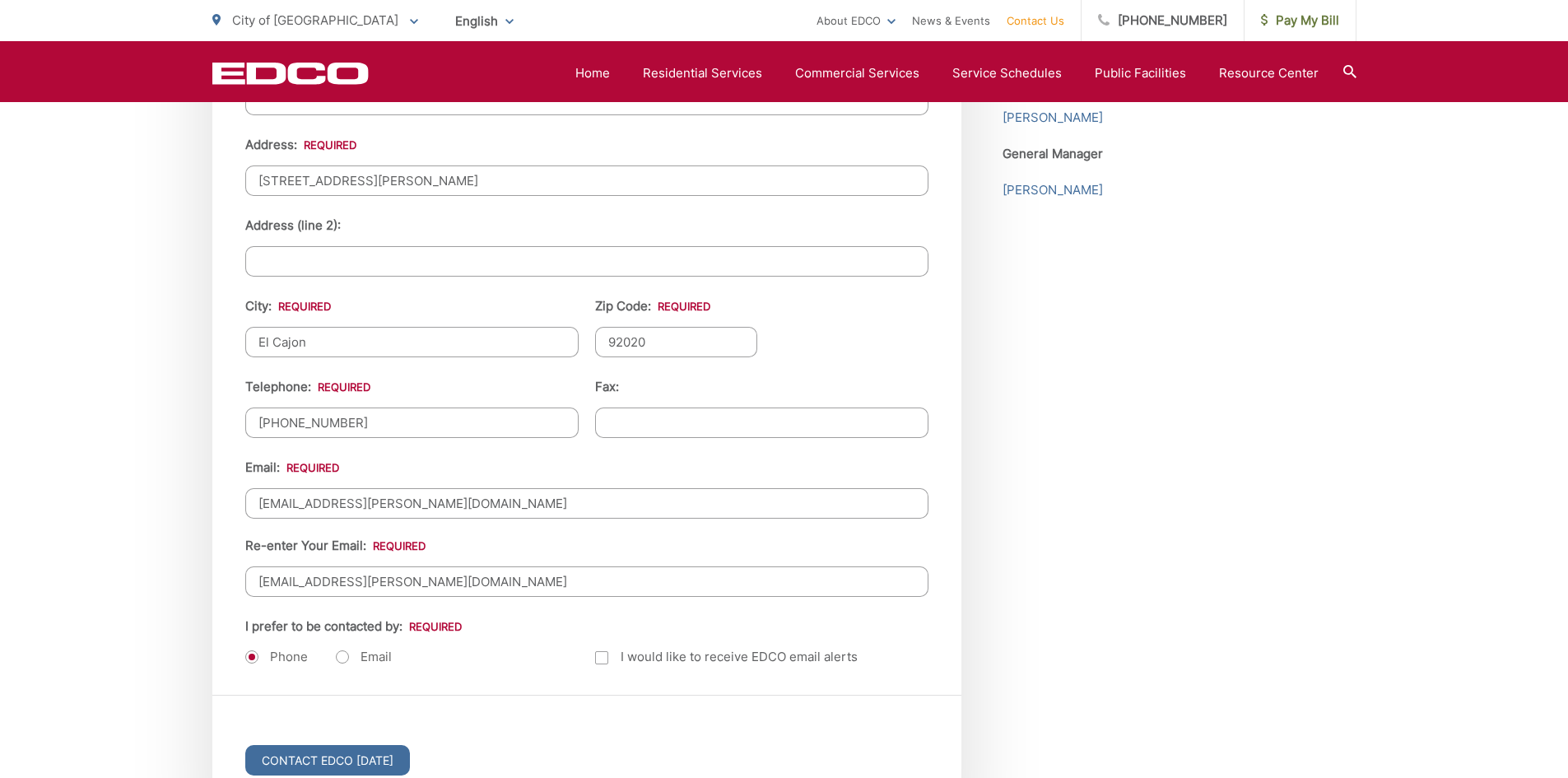
scroll to position [1810, 0]
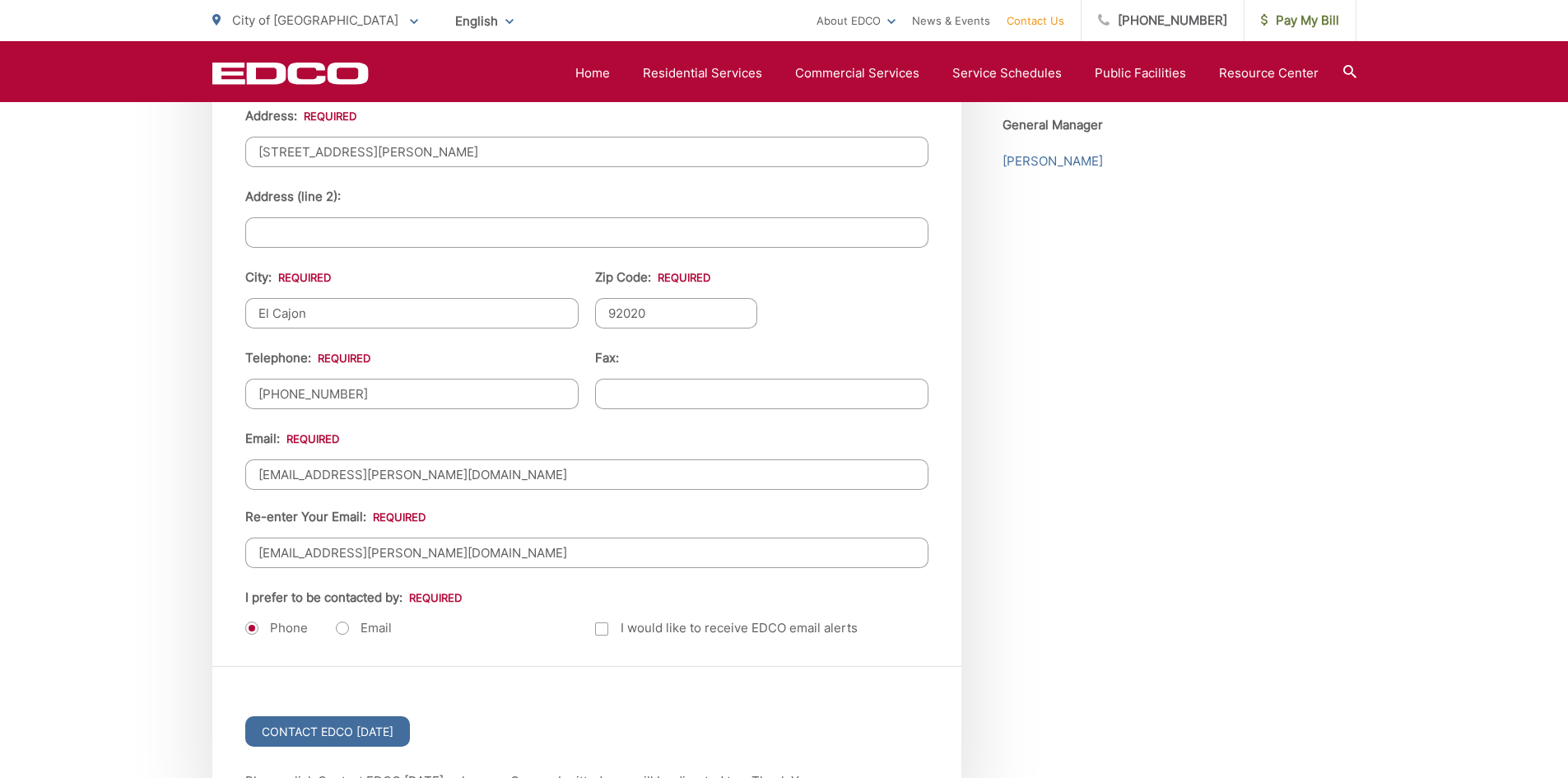
type input "andashe25@cox.net"
click at [340, 626] on label "Email" at bounding box center [364, 628] width 56 height 17
radio input "true"
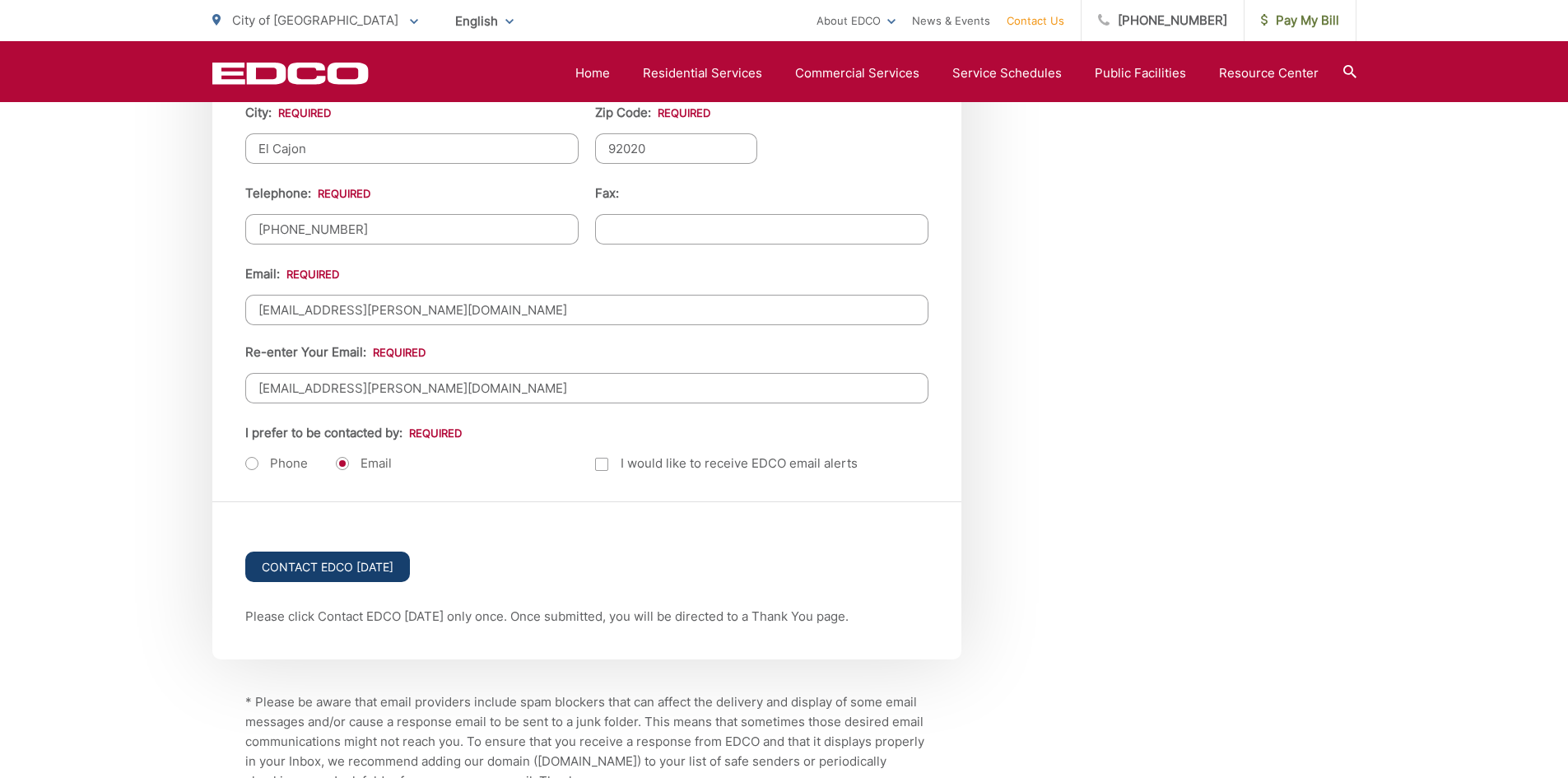
click at [312, 565] on input "Contact EDCO Today" at bounding box center [327, 567] width 164 height 30
